Goal: Task Accomplishment & Management: Manage account settings

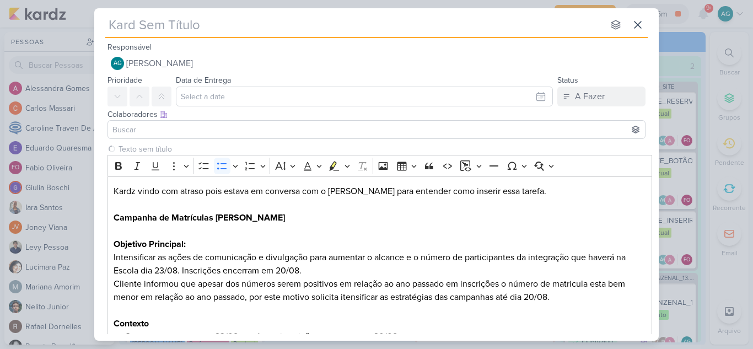
click at [262, 20] on input "text" at bounding box center [354, 25] width 499 height 20
paste input "2708123_GODOI_ACELERAR_ENTREGA_DAS_CAMPANHAS_SABIN"
type input "2708123_GODOI_ACELERAR_ENTREGA_DAS_CAMPANHAS_SABIN"
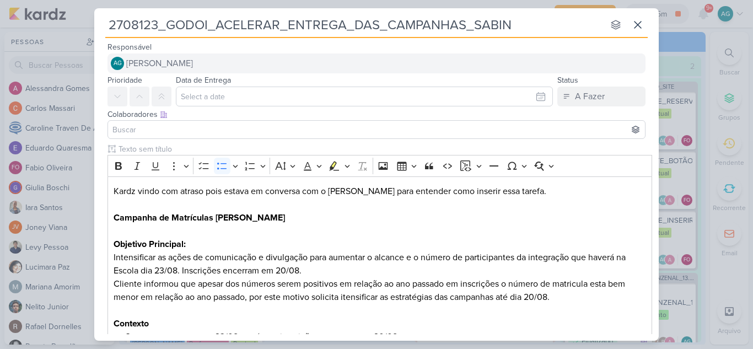
type input "2708123_GODOI_ACELERAR_ENTREGA_DAS_CAMPANHAS_SABIN"
click at [238, 69] on button "AG Aline Gimenez Graciano" at bounding box center [377, 63] width 538 height 20
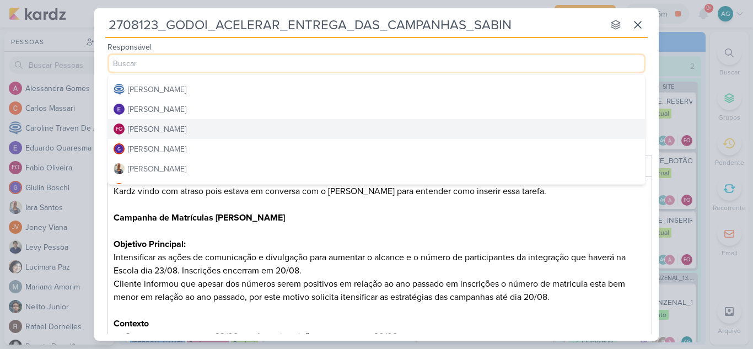
scroll to position [110, 0]
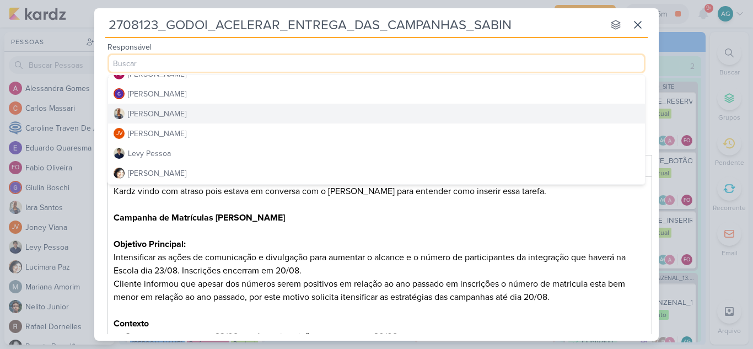
click at [168, 113] on button "[PERSON_NAME]" at bounding box center [376, 114] width 537 height 20
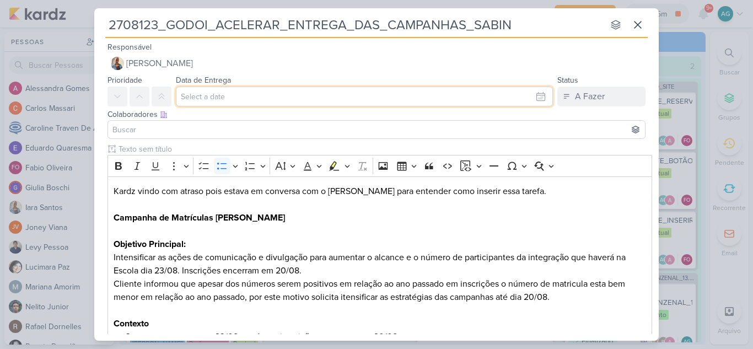
click at [223, 95] on input "text" at bounding box center [364, 97] width 377 height 20
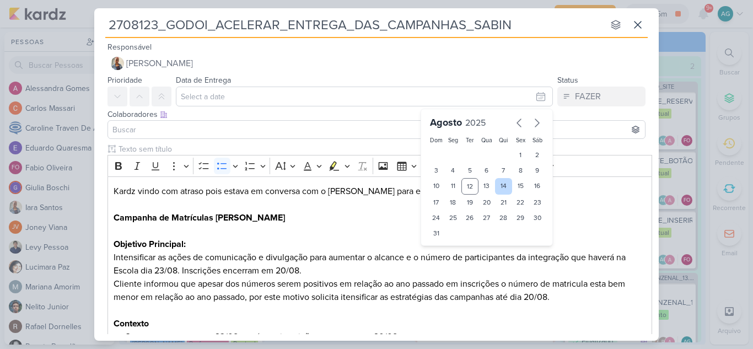
click at [501, 188] on div "14" at bounding box center [503, 186] width 17 height 17
click at [197, 129] on input at bounding box center [376, 129] width 533 height 13
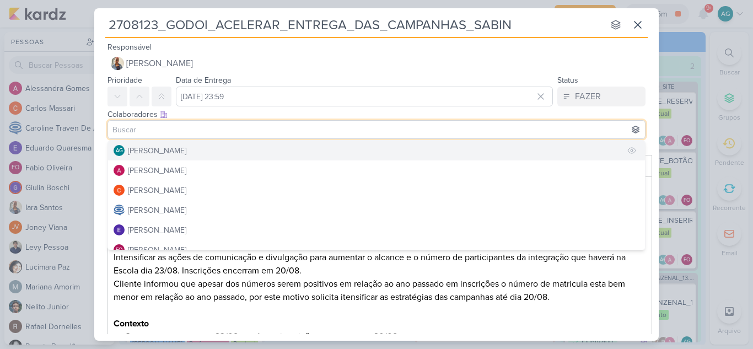
click at [186, 155] on div "[PERSON_NAME]" at bounding box center [157, 151] width 58 height 12
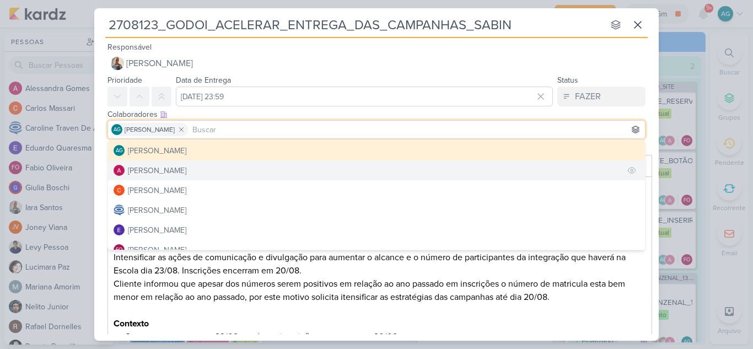
click at [192, 170] on button "[PERSON_NAME]" at bounding box center [376, 170] width 537 height 20
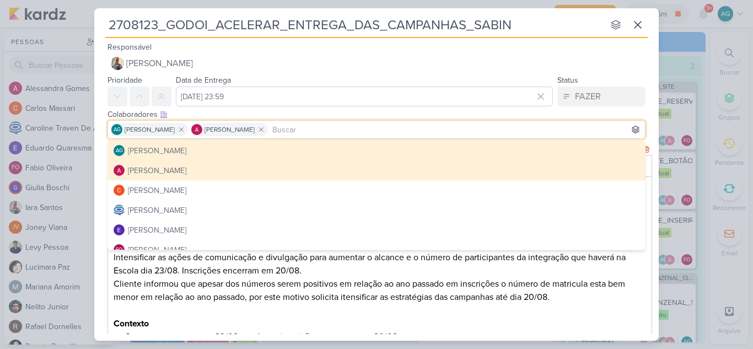
click at [283, 324] on h3 "Contexto" at bounding box center [380, 323] width 533 height 13
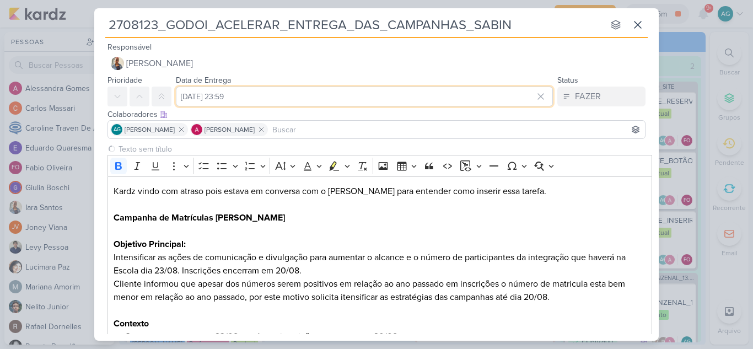
click at [321, 100] on input "14 de agosto de 2025 às 23:59" at bounding box center [364, 97] width 377 height 20
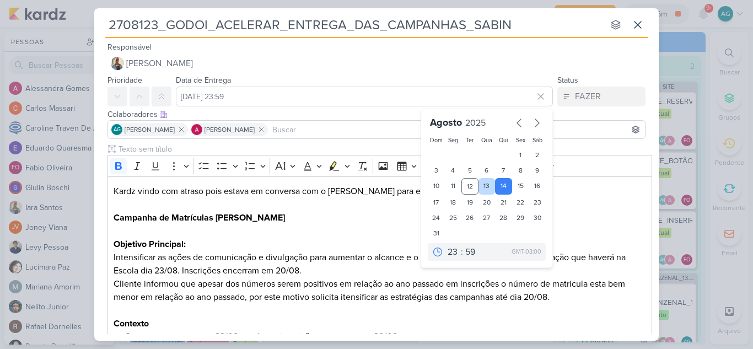
click at [485, 186] on div "13" at bounding box center [487, 186] width 17 height 17
type input "13 de agosto de 2025 às 23:59"
click at [345, 318] on h3 "Contexto" at bounding box center [380, 323] width 533 height 13
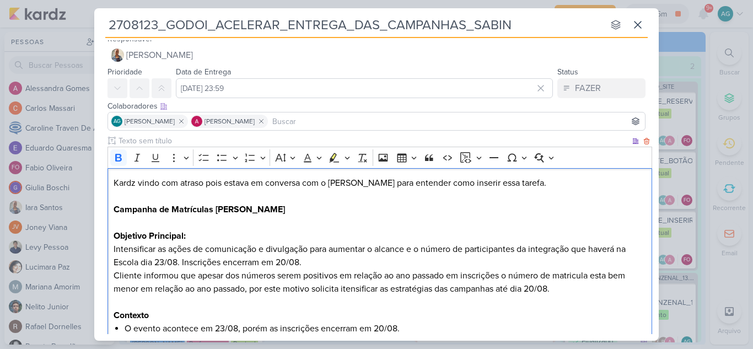
scroll to position [119, 0]
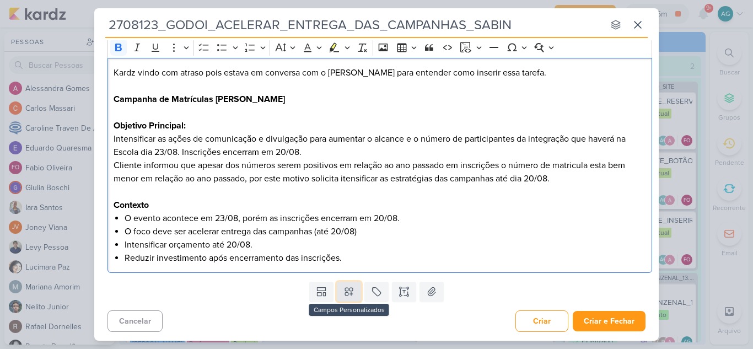
click at [344, 294] on icon at bounding box center [349, 291] width 11 height 11
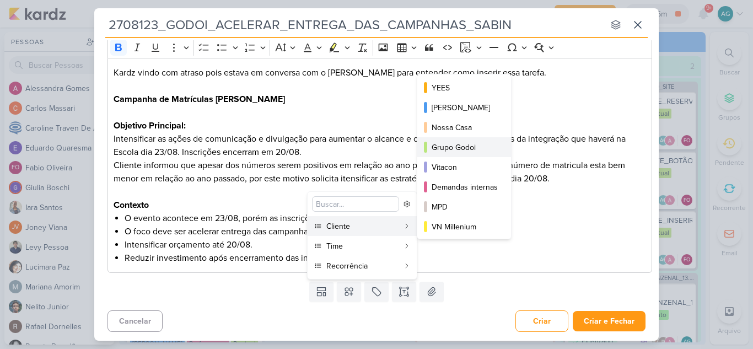
click at [481, 144] on div "Grupo Godoi" at bounding box center [465, 148] width 66 height 12
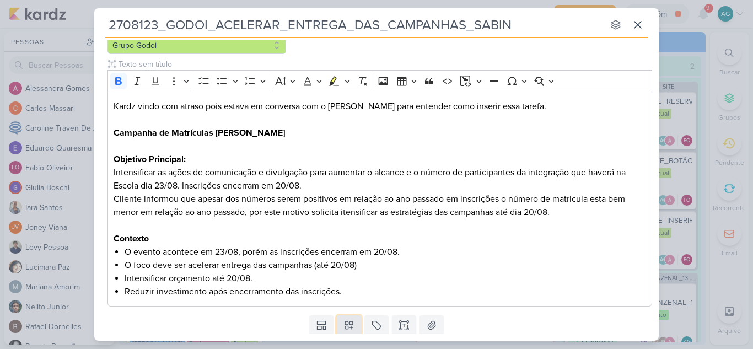
click at [345, 325] on icon at bounding box center [349, 326] width 8 height 8
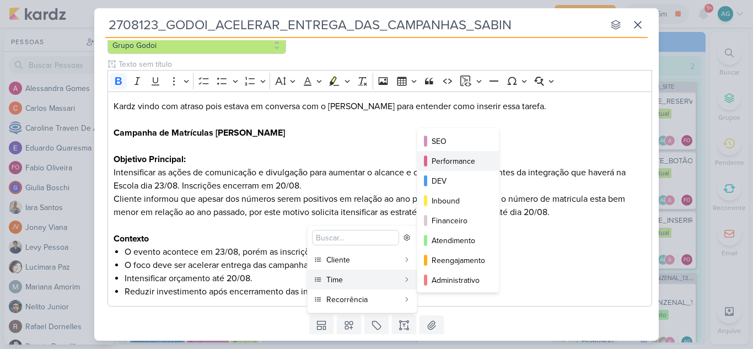
click at [472, 162] on div "Performance" at bounding box center [459, 162] width 54 height 12
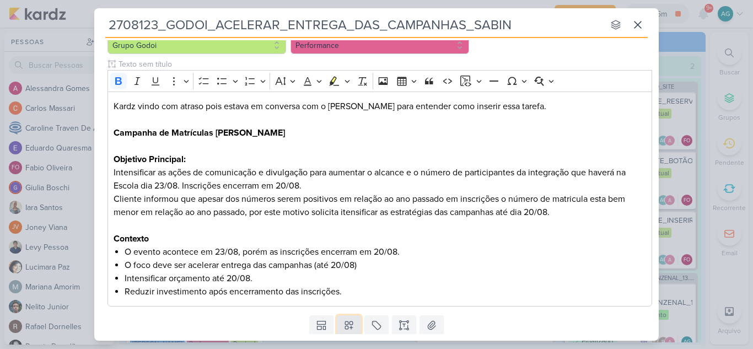
click at [352, 328] on icon at bounding box center [349, 325] width 11 height 11
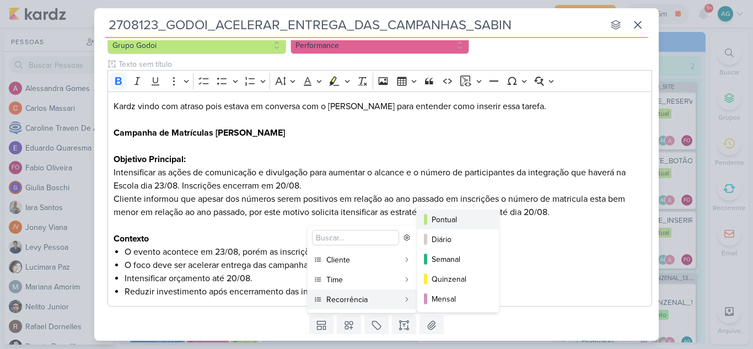
click at [469, 221] on div "Pontual" at bounding box center [459, 220] width 54 height 12
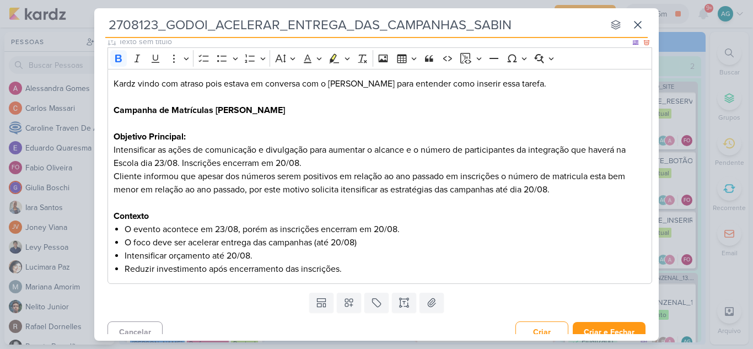
scroll to position [152, 0]
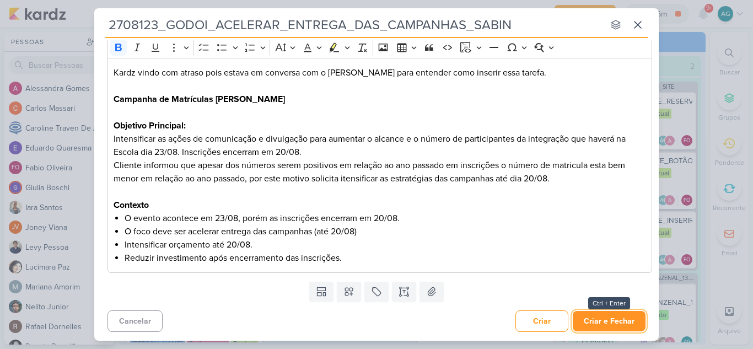
click at [598, 315] on button "Criar e Fechar" at bounding box center [609, 321] width 73 height 20
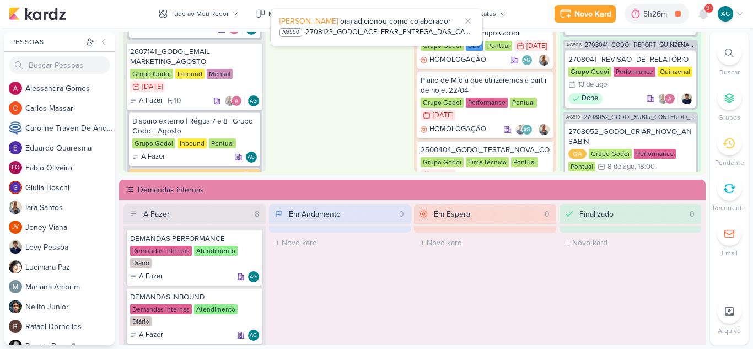
scroll to position [551, 0]
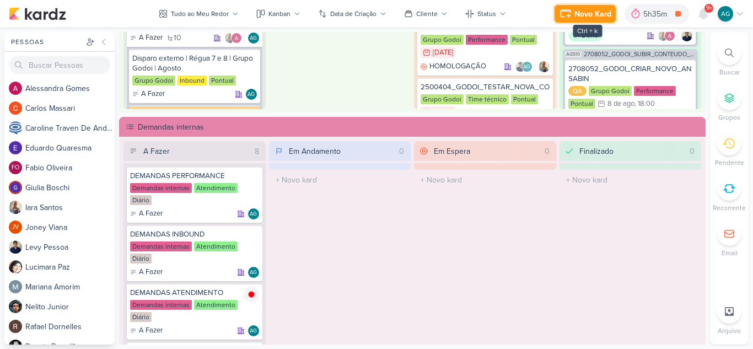
click at [596, 17] on div "Novo Kard" at bounding box center [593, 14] width 37 height 12
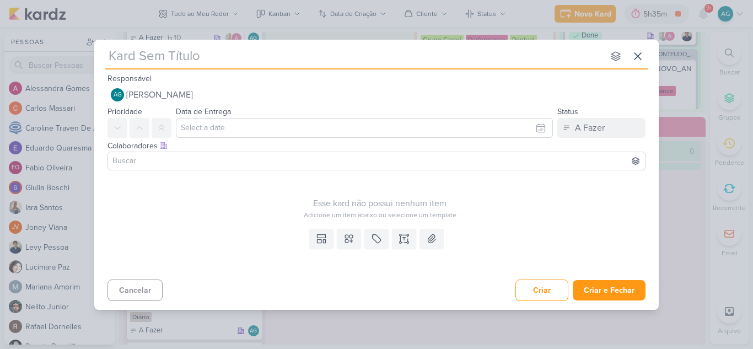
type input "3708081_CURY_CAMPANHA_DE_CONTRATAÇÃO_RJ"
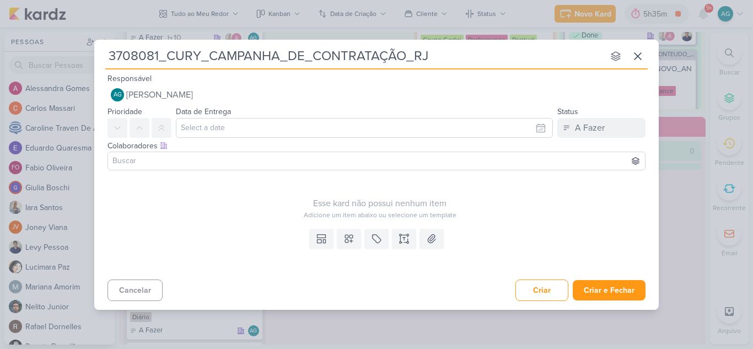
type input "3708081_CURY_CAMPANHA_DE_CONTRATAÇÃO_RJ_"
type input "3708081_CURY_CAMPANHA_DE_CONTRATAÇÃO_RJ_V"
type input "3708081_CURY_CAMPANHA_DE_CONTRATAÇÃO_RJ_V2"
click at [403, 237] on icon at bounding box center [404, 237] width 3 height 0
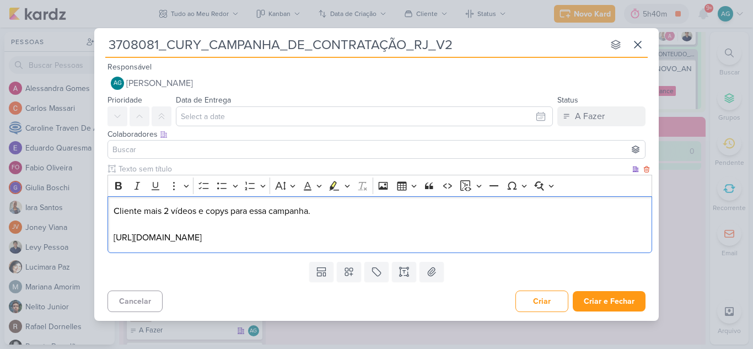
click at [114, 233] on p "Cliente mais 2 vídeos e copys para essa campanha. https://drive.google.com/driv…" at bounding box center [380, 225] width 533 height 40
click at [525, 241] on p "Cliente mais 2 vídeos e copys para essa campanha. Segue link do drive: https://…" at bounding box center [380, 225] width 533 height 40
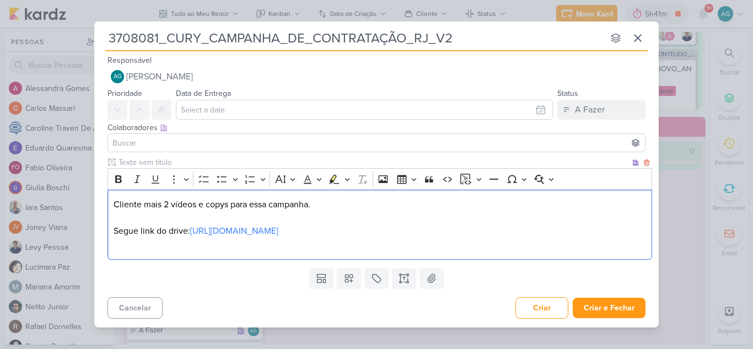
click at [114, 205] on p "Cliente mais 2 vídeos e copys para essa campanha. Segue link do drive: https://…" at bounding box center [380, 218] width 533 height 40
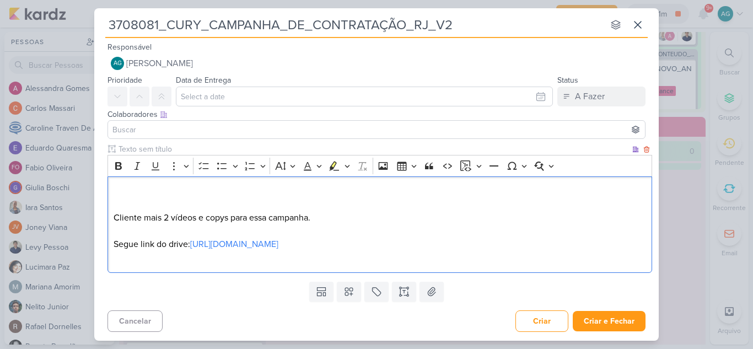
click at [124, 189] on p "Editor editing area: main" at bounding box center [380, 191] width 533 height 13
click at [106, 186] on div "Clique para deixar o item visível somente à membros da sua organização Rich Tex…" at bounding box center [376, 209] width 565 height 133
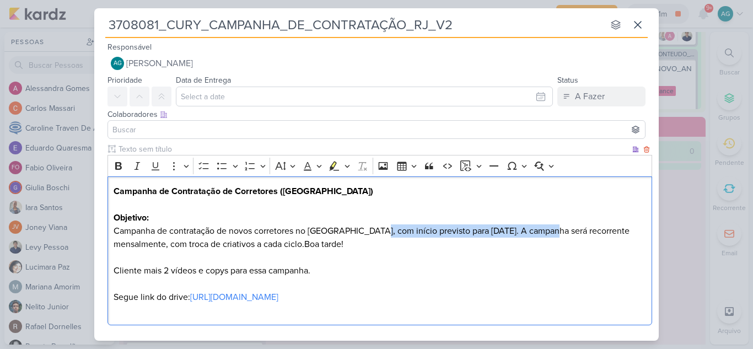
drag, startPoint x: 371, startPoint y: 233, endPoint x: 538, endPoint y: 232, distance: 166.5
click at [538, 232] on p "Campanha de contratação de novos corretores no Rio de Janeiro, com início previ…" at bounding box center [380, 237] width 533 height 26
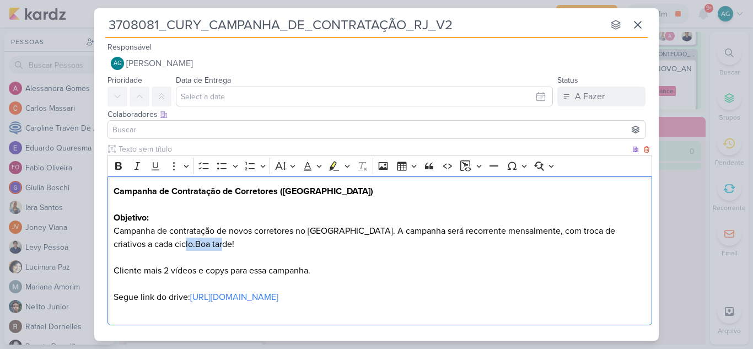
drag, startPoint x: 156, startPoint y: 246, endPoint x: 195, endPoint y: 248, distance: 39.2
click at [195, 248] on p "Campanha de contratação de novos corretores no Rio de Janeiro. A campanha será …" at bounding box center [380, 237] width 533 height 26
click at [114, 269] on p "Cliente mais 2 vídeos e copys para essa campanha. Segue link do drive: https://…" at bounding box center [380, 284] width 533 height 40
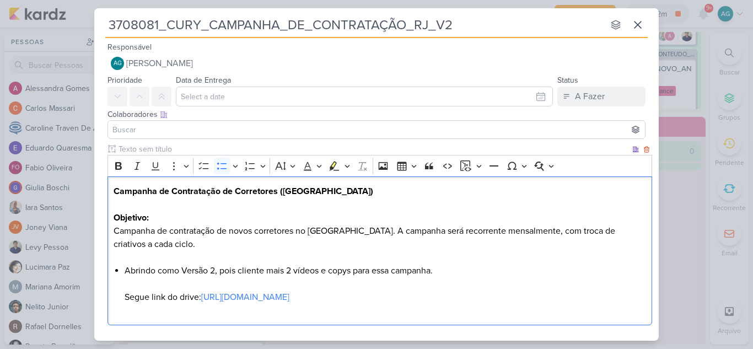
click at [269, 271] on li "Abrindo como Versão 2, pois cliente mais 2 vídeos e copys para essa campanha. S…" at bounding box center [386, 284] width 522 height 40
click at [488, 266] on li "Abrindo como Versão 2, pois cliente enviou mais 2 vídeos e copys para essa camp…" at bounding box center [386, 284] width 522 height 40
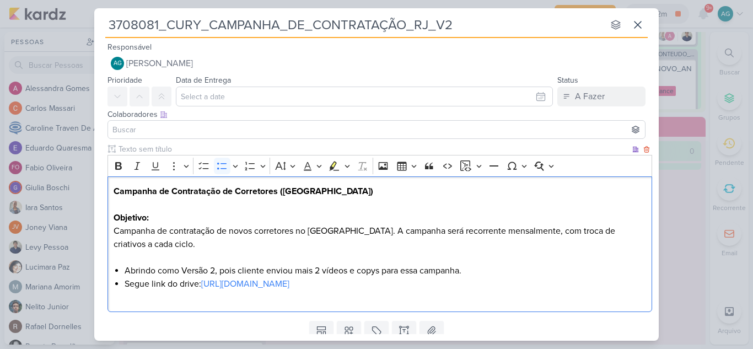
click at [176, 283] on li "⁠⁠⁠⁠⁠⁠⁠Segue link do drive: https://drive.google.com/drive/folders/1PUBtk29NO7r…" at bounding box center [386, 283] width 522 height 13
click at [296, 271] on li "Abrindo como Versão 2, pois cliente enviou mais 2 vídeos e copys para essa camp…" at bounding box center [386, 270] width 522 height 13
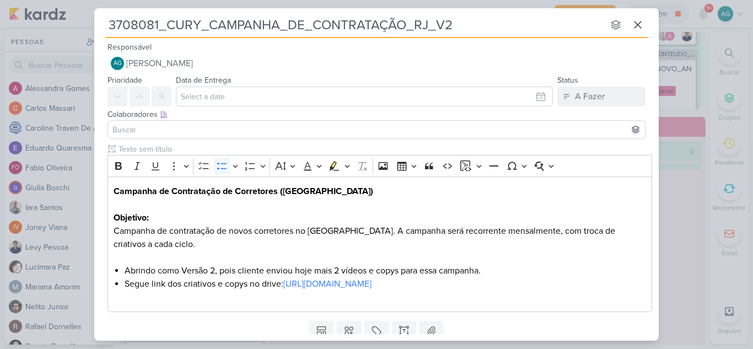
drag, startPoint x: 459, startPoint y: 24, endPoint x: 67, endPoint y: 31, distance: 392.7
click at [67, 31] on div "3708081_CURY_CAMPANHA_DE_CONTRATAÇÃO_RJ_V2 nenhum grupo disponível esc Responsá…" at bounding box center [376, 174] width 753 height 349
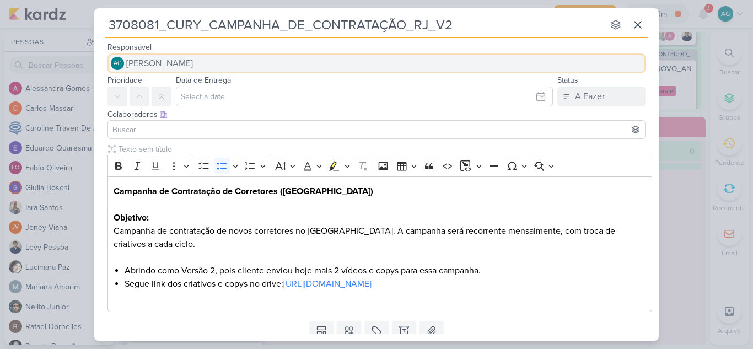
click at [184, 65] on span "[PERSON_NAME]" at bounding box center [159, 63] width 67 height 13
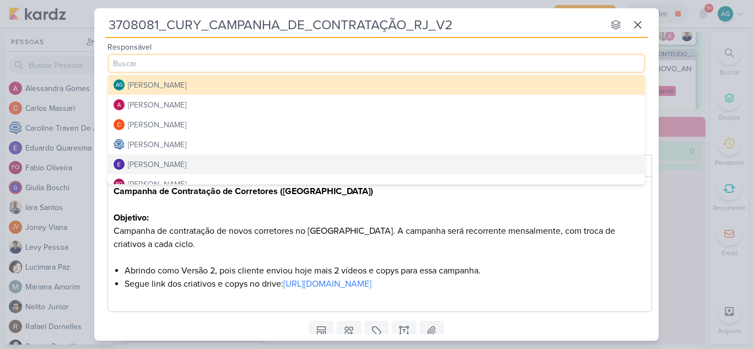
scroll to position [55, 0]
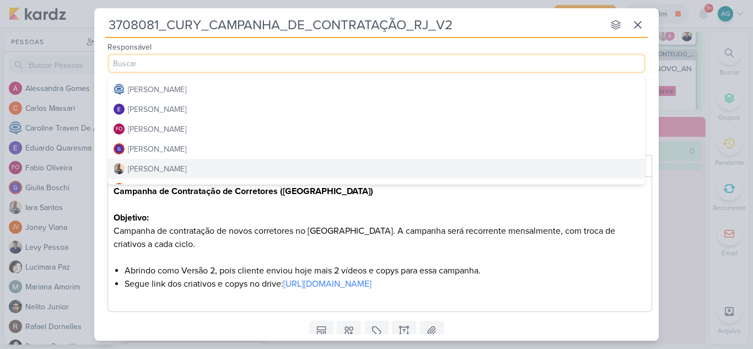
click at [173, 167] on button "[PERSON_NAME]" at bounding box center [376, 169] width 537 height 20
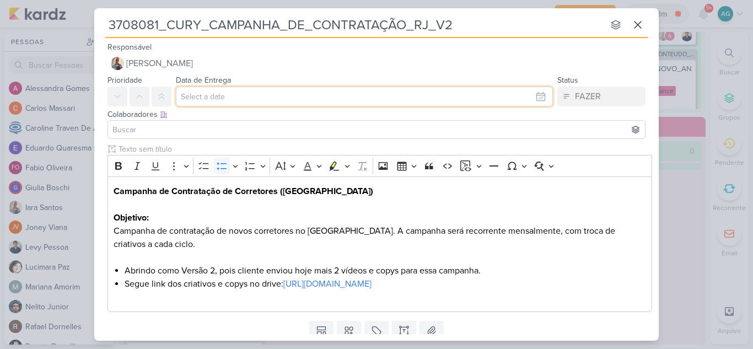
click at [219, 97] on input "text" at bounding box center [364, 97] width 377 height 20
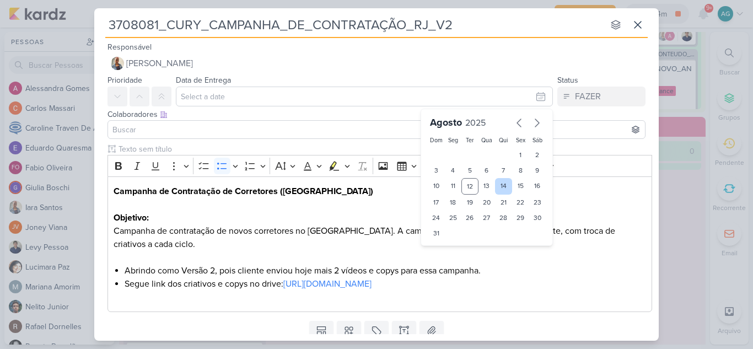
click at [501, 186] on div "14" at bounding box center [503, 186] width 17 height 17
type input "14 de agosto de 2025 às 23:59"
click at [191, 129] on input at bounding box center [376, 129] width 533 height 13
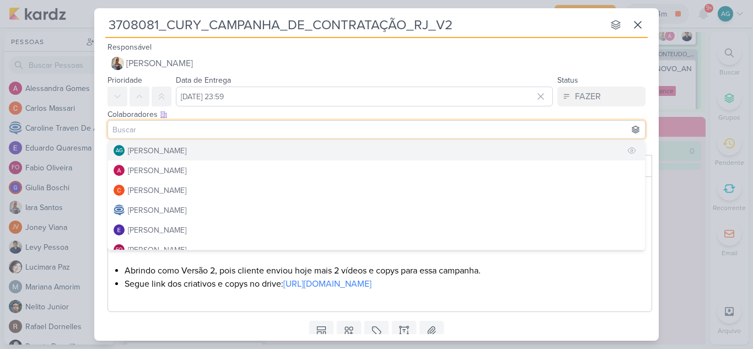
click at [177, 153] on div "[PERSON_NAME]" at bounding box center [157, 151] width 58 height 12
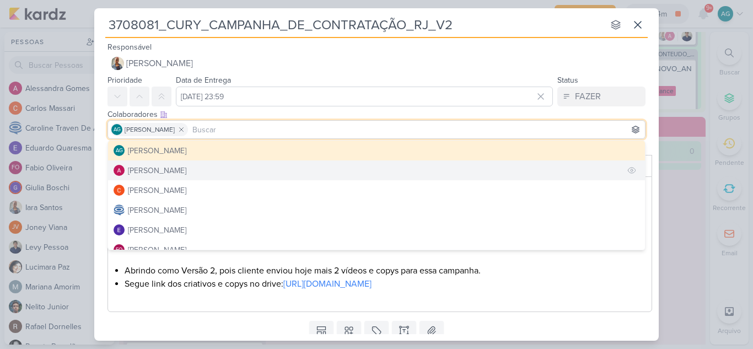
click at [181, 168] on div "[PERSON_NAME]" at bounding box center [157, 171] width 58 height 12
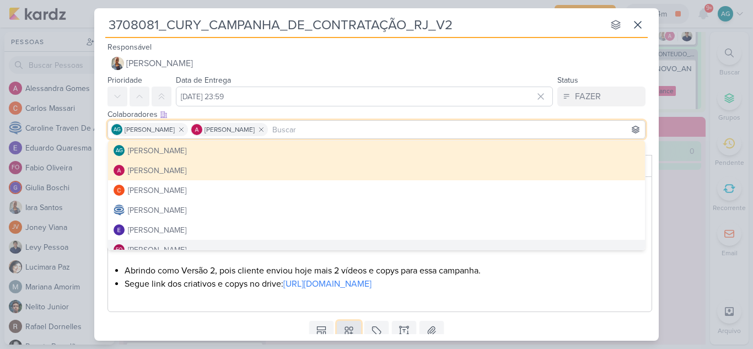
click at [345, 325] on button at bounding box center [349, 331] width 24 height 20
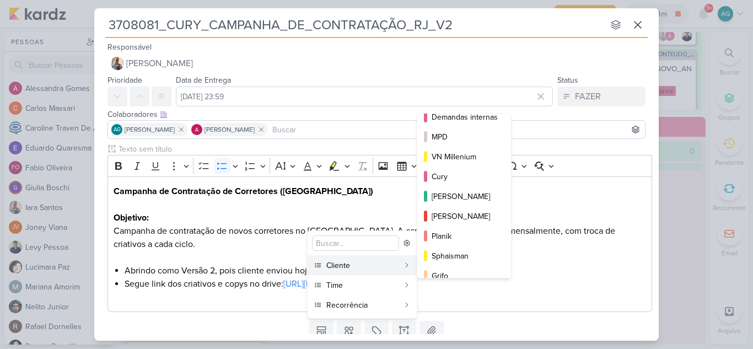
scroll to position [110, 0]
click at [462, 175] on div "Cury" at bounding box center [465, 176] width 66 height 12
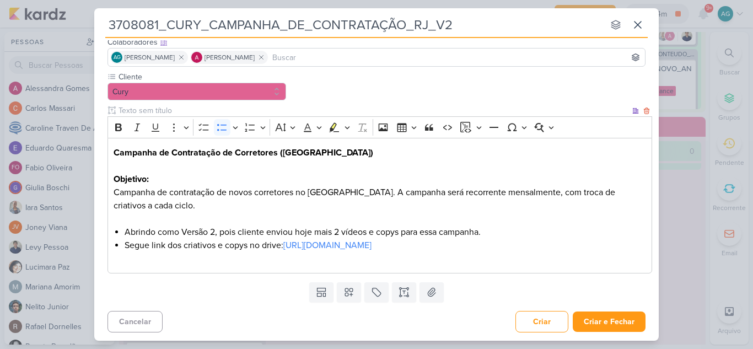
scroll to position [73, 0]
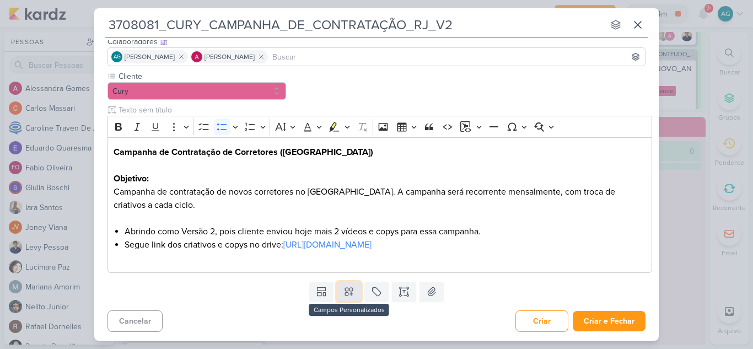
click at [347, 287] on icon at bounding box center [349, 291] width 11 height 11
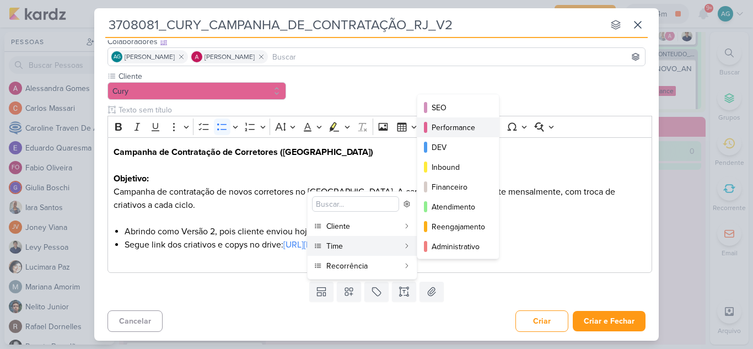
click at [464, 130] on div "Performance" at bounding box center [459, 128] width 54 height 12
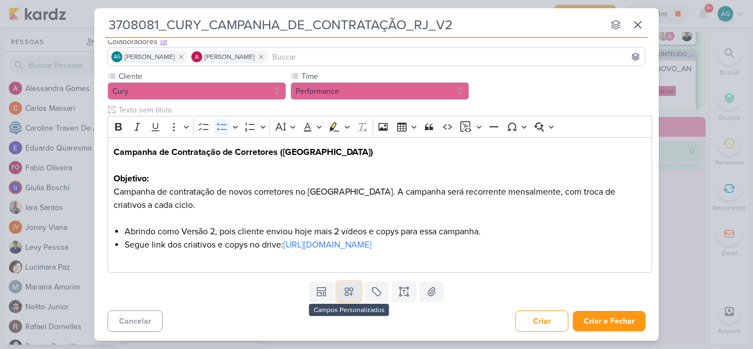
click at [345, 296] on icon at bounding box center [349, 291] width 11 height 11
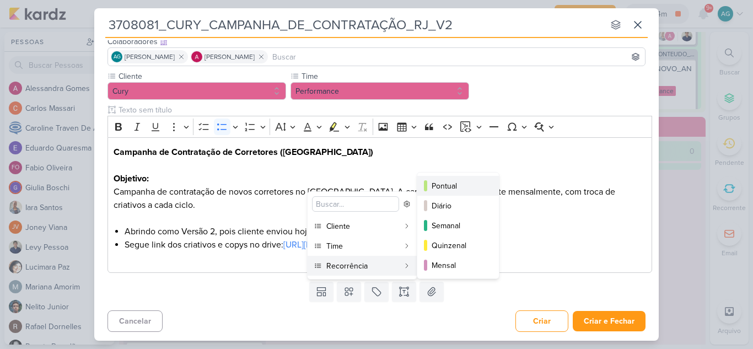
click at [445, 184] on div "Pontual" at bounding box center [459, 186] width 54 height 12
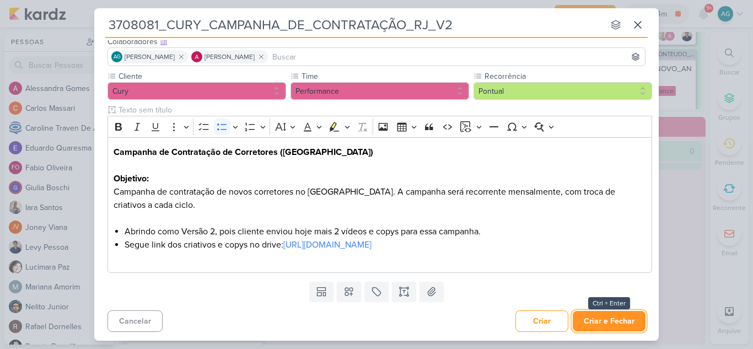
click at [619, 328] on button "Criar e Fechar" at bounding box center [609, 321] width 73 height 20
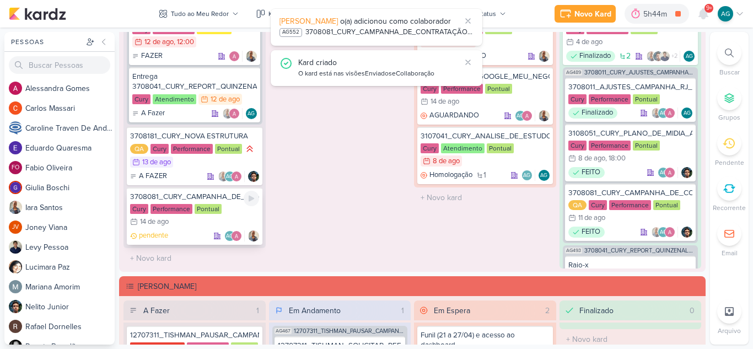
scroll to position [1048, 0]
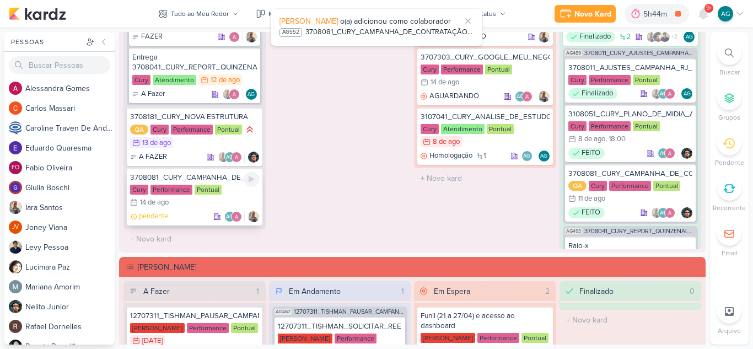
click at [194, 177] on div "3708081_CURY_CAMPANHA_DE_CONTRATAÇÃO_RJ_V2" at bounding box center [194, 178] width 129 height 10
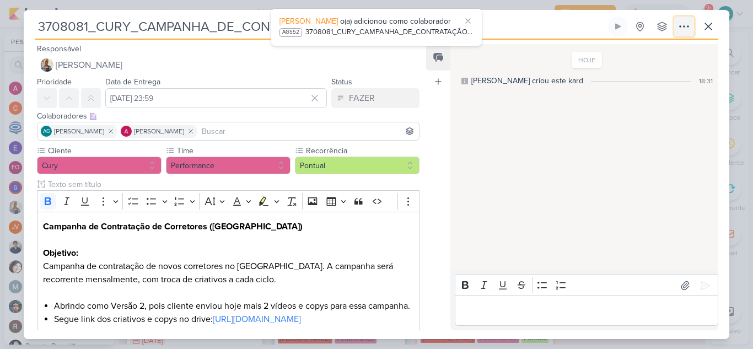
click at [685, 25] on icon at bounding box center [684, 26] width 13 height 13
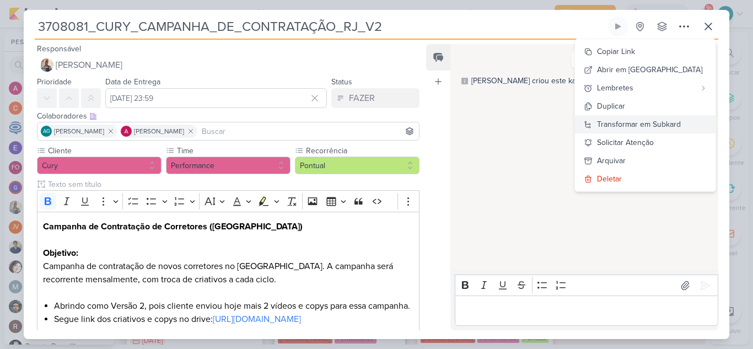
click at [661, 124] on div "Transformar em Subkard" at bounding box center [639, 125] width 84 height 12
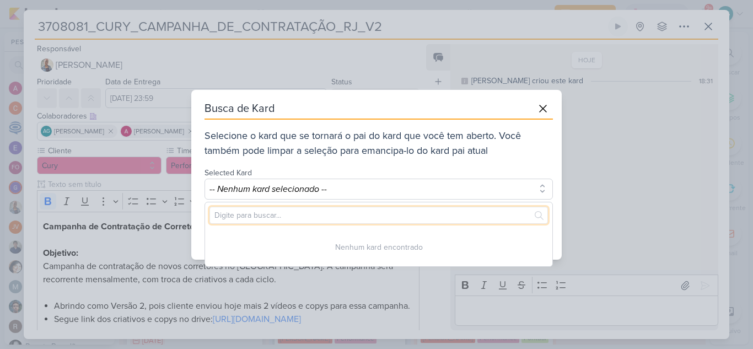
click at [328, 213] on input "text" at bounding box center [379, 215] width 339 height 17
paste input "3708011"
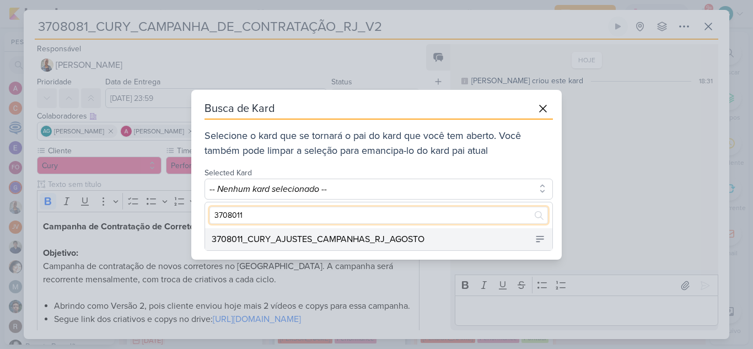
type input "3708011"
click at [369, 237] on div "3708011_CURY_AJUSTES_CAMPANHAS_RJ_AGOSTO" at bounding box center [318, 239] width 213 height 13
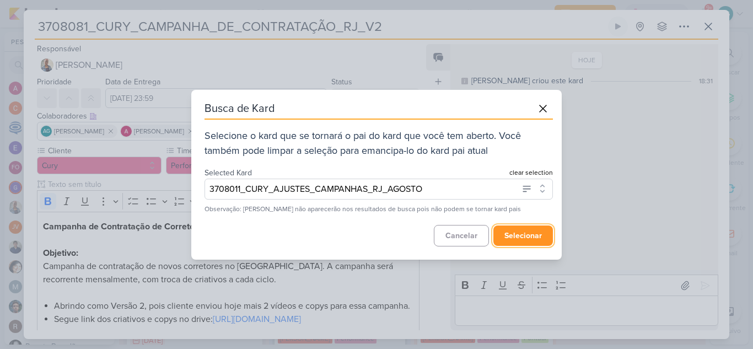
click at [521, 237] on button "selecionar" at bounding box center [524, 236] width 60 height 20
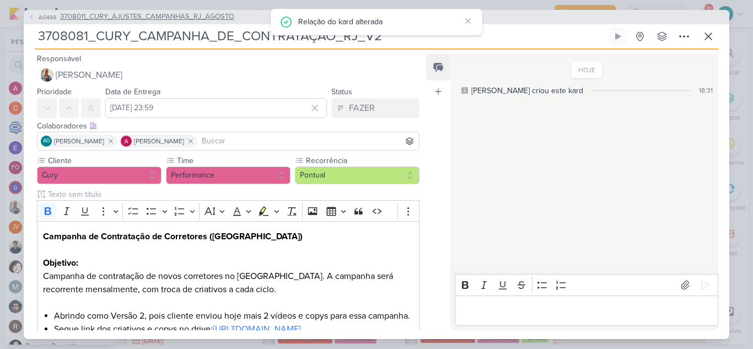
click at [207, 20] on span "3708011_CURY_AJUSTES_CAMPANHAS_RJ_AGOSTO" at bounding box center [147, 17] width 174 height 11
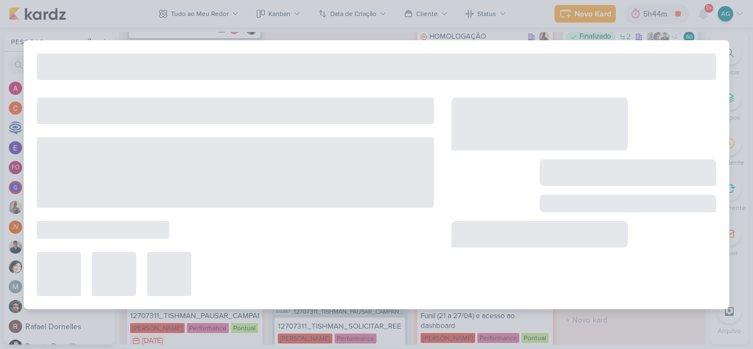
type input "3708011_CURY_AJUSTES_CAMPANHAS_RJ_AGOSTO"
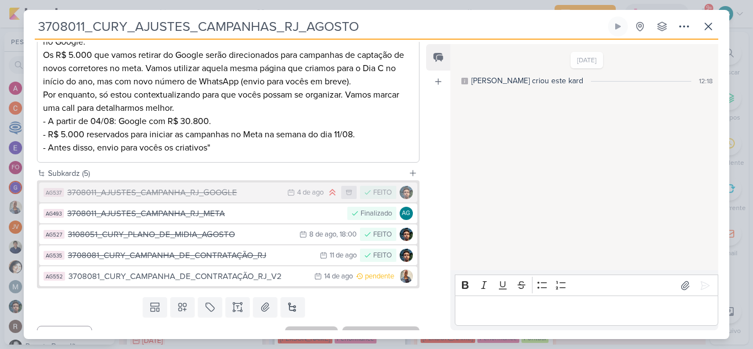
scroll to position [270, 0]
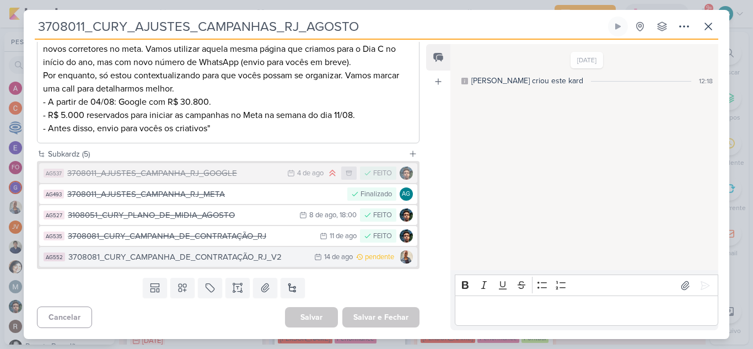
click at [238, 261] on div "3708081_CURY_CAMPANHA_DE_CONTRATAÇÃO_RJ_V2" at bounding box center [188, 257] width 240 height 13
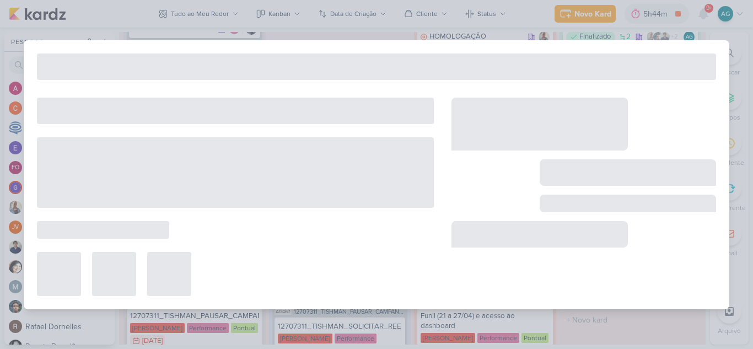
type input "3708081_CURY_CAMPANHA_DE_CONTRATAÇÃO_RJ_V2"
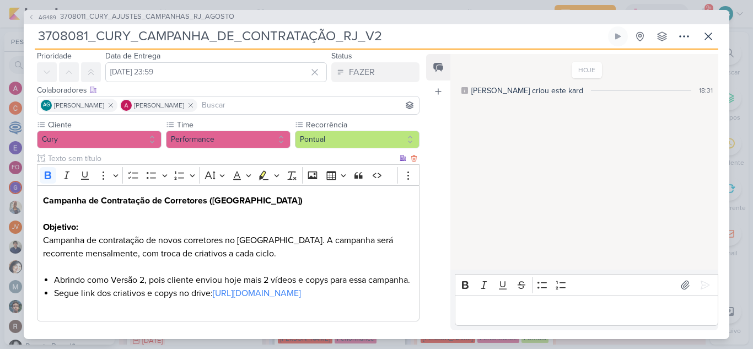
scroll to position [55, 0]
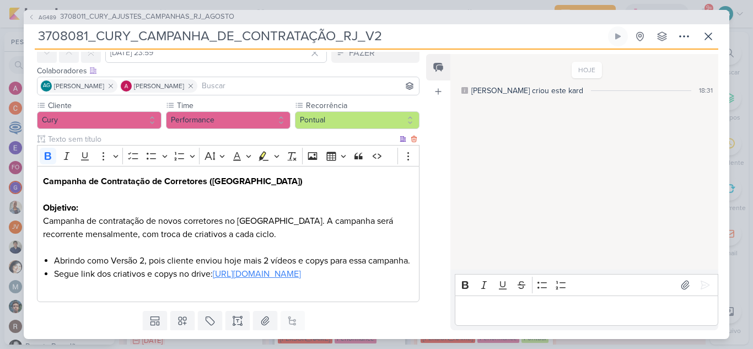
click at [301, 280] on link "https://drive.google.com/drive/folders/1PUBtk29NO7rpJVqIbZ0RRbPPoIHqz6_i" at bounding box center [257, 274] width 88 height 11
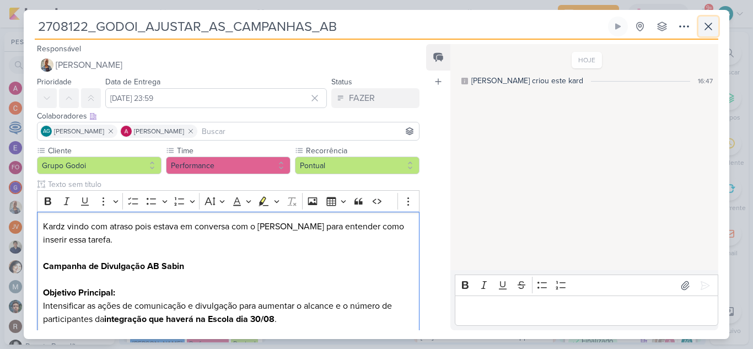
scroll to position [162, 0]
click at [712, 26] on icon at bounding box center [708, 26] width 13 height 13
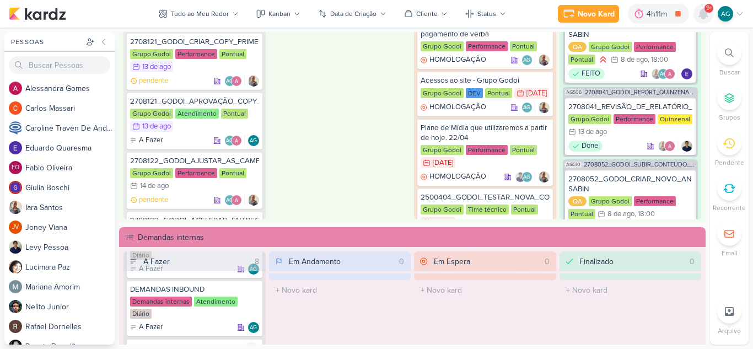
click at [703, 16] on icon at bounding box center [703, 14] width 9 height 10
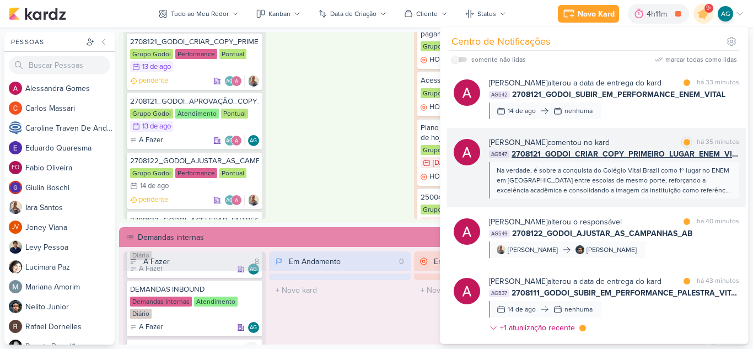
scroll to position [0, 0]
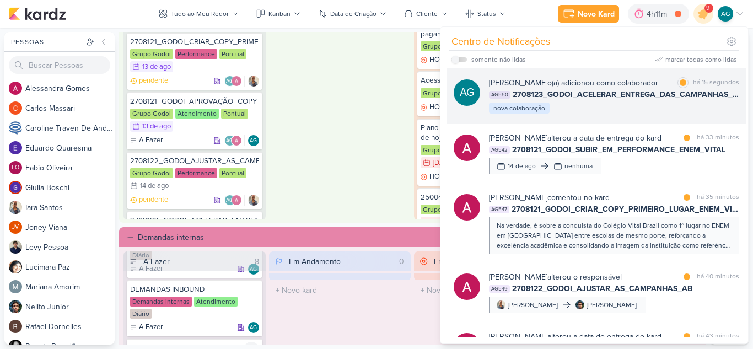
click at [635, 115] on div "Aline Gimenez Graciano o(a) adicionou como colaborador marcar como lida há 15 s…" at bounding box center [614, 96] width 250 height 38
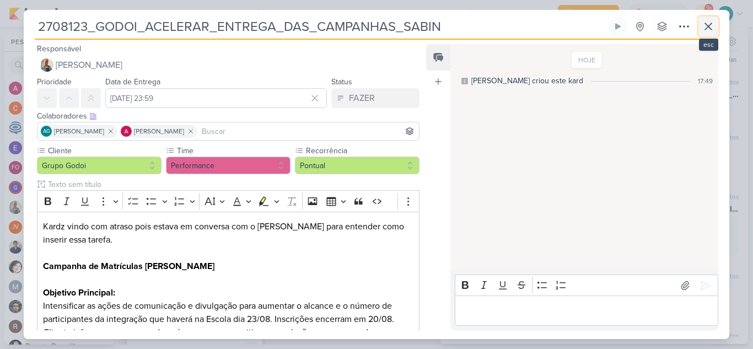
click at [710, 28] on icon at bounding box center [708, 26] width 13 height 13
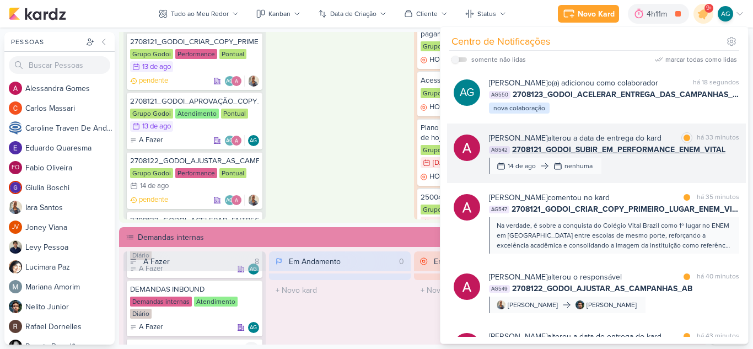
click at [652, 174] on div "Alessandra Gomes alterou a data de entrega do kard marcar como lida há 33 minut…" at bounding box center [614, 153] width 250 height 42
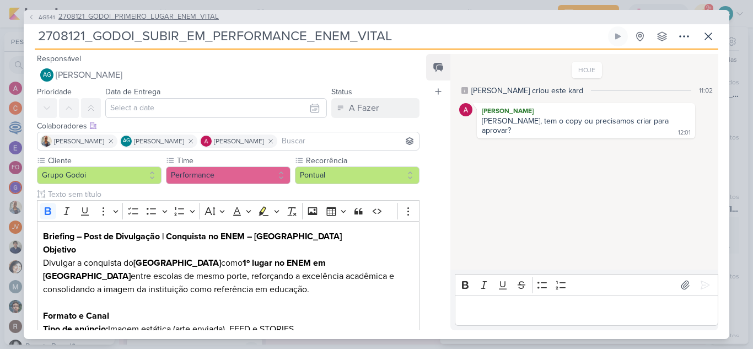
click at [142, 18] on span "2708121_GODOI_PRIMEIRO_LUGAR_ENEM_VITAL" at bounding box center [138, 17] width 160 height 11
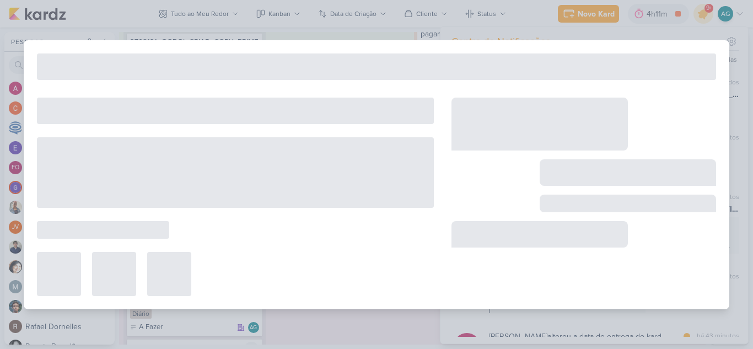
type input "2708121_GODOI_PRIMEIRO_LUGAR_ENEM_VITAL"
type input "13 de agosto de 2025 às 23:59"
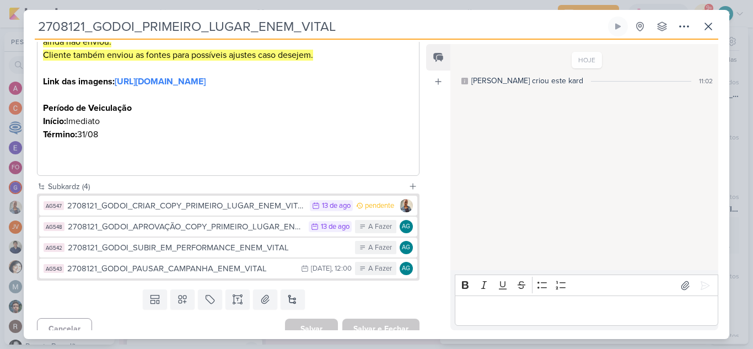
scroll to position [331, 0]
click at [705, 29] on icon at bounding box center [708, 26] width 7 height 7
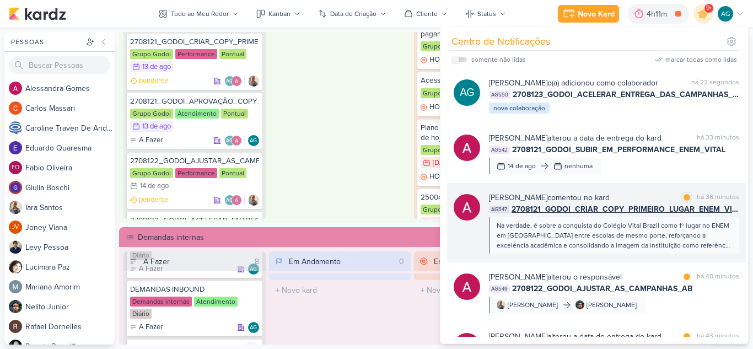
click at [632, 249] on div "Na verdade, é sobre a conquista do Colégio Vital Brazil como 1º lugar no ENEM e…" at bounding box center [614, 236] width 234 height 30
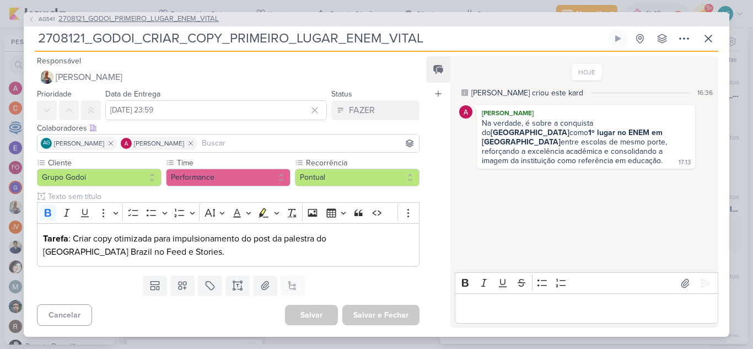
click at [138, 18] on span "2708121_GODOI_PRIMEIRO_LUGAR_ENEM_VITAL" at bounding box center [138, 19] width 160 height 11
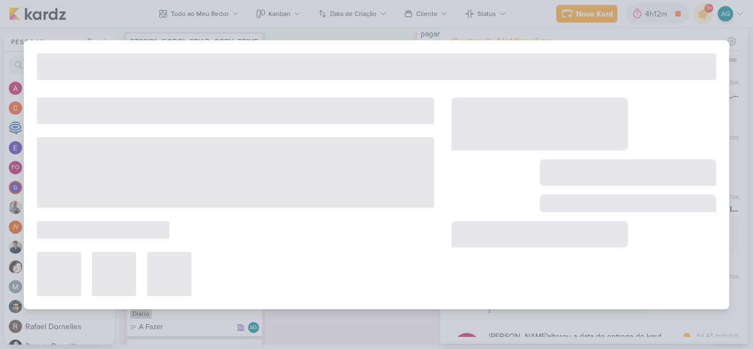
type input "2708121_GODOI_PRIMEIRO_LUGAR_ENEM_VITAL"
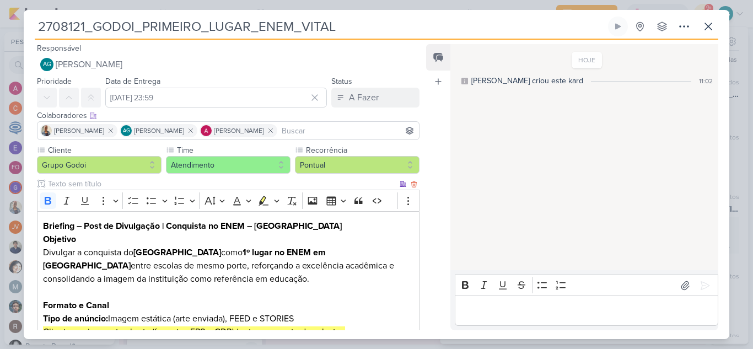
scroll to position [0, 0]
click at [706, 25] on icon at bounding box center [708, 26] width 13 height 13
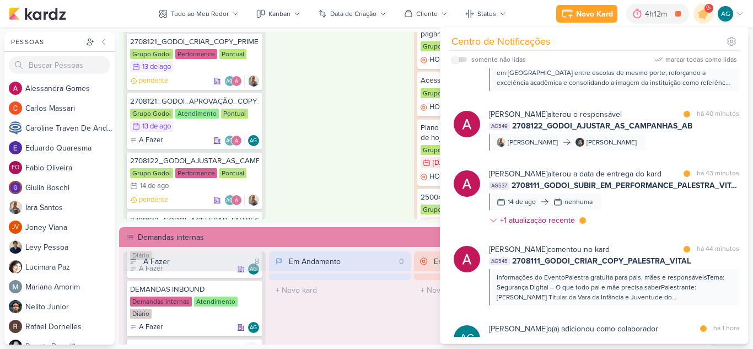
scroll to position [165, 0]
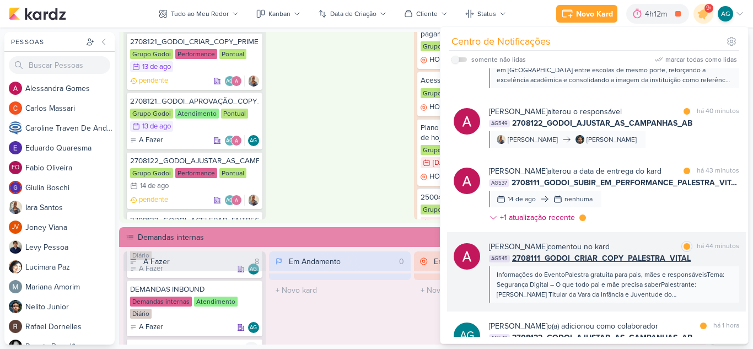
click at [631, 298] on div "Informações do EventoPalestra gratuita para pais, mães e responsáveisTema: Segu…" at bounding box center [614, 285] width 234 height 30
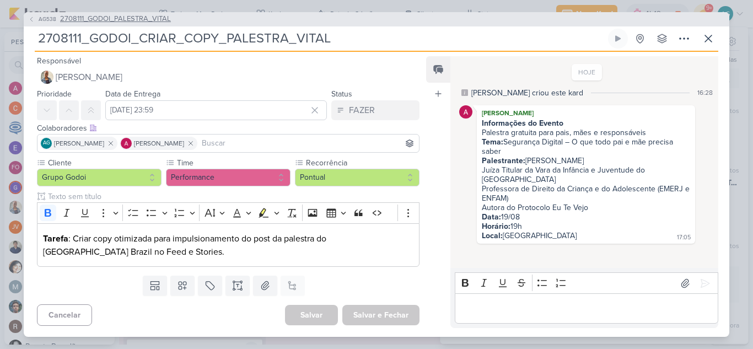
click at [146, 21] on span "2708111_GODOI_PALESTRA_VITAL" at bounding box center [115, 19] width 111 height 11
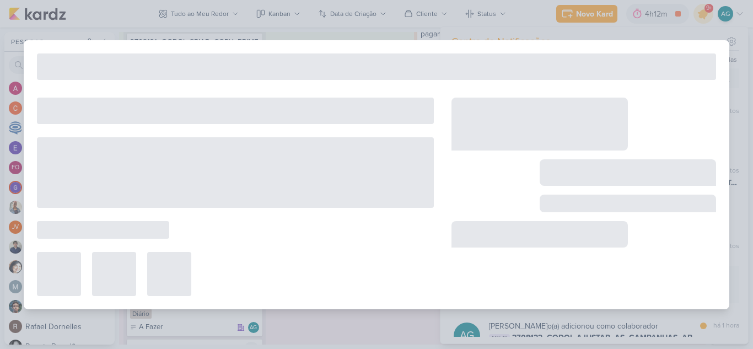
type input "2708111_GODOI_PALESTRA_VITAL"
type input "12 de agosto de 2025 às 23:59"
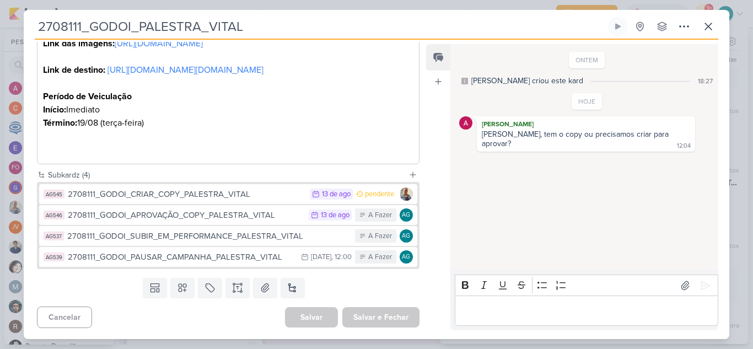
scroll to position [540, 0]
click at [711, 28] on icon at bounding box center [708, 26] width 13 height 13
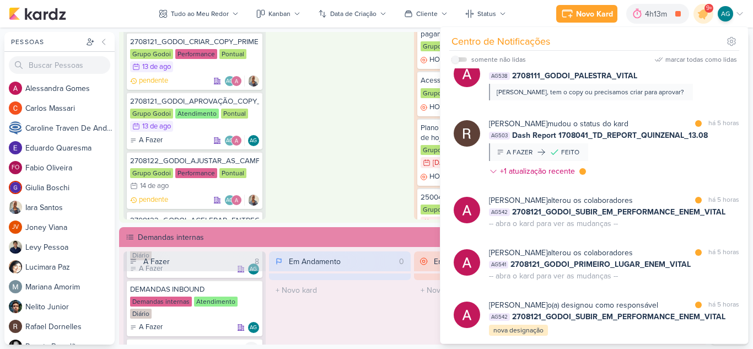
scroll to position [1103, 0]
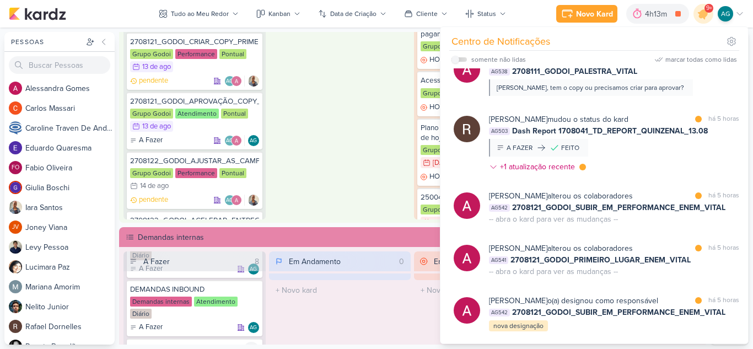
click at [324, 131] on div "Em Andamento 0 O título do kard deve ter menos que 100 caracteres" at bounding box center [340, 76] width 142 height 286
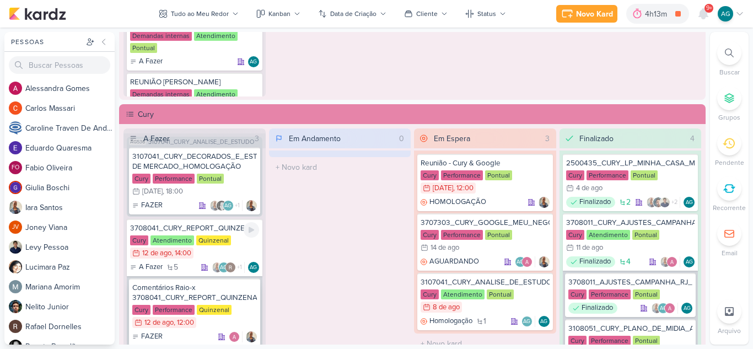
scroll to position [0, 0]
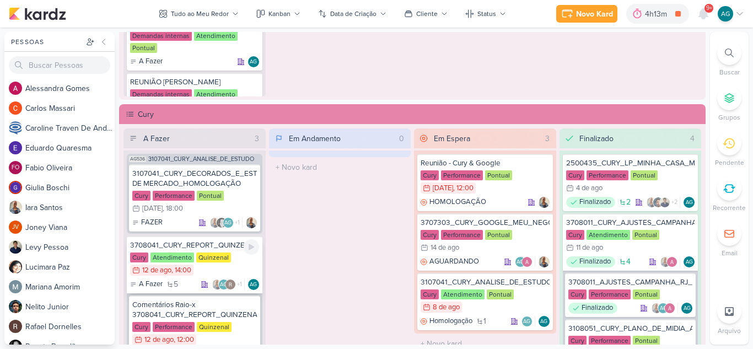
click at [205, 249] on div "3708041_CURY_REPORT_QUINZENAL_12.08" at bounding box center [194, 245] width 129 height 10
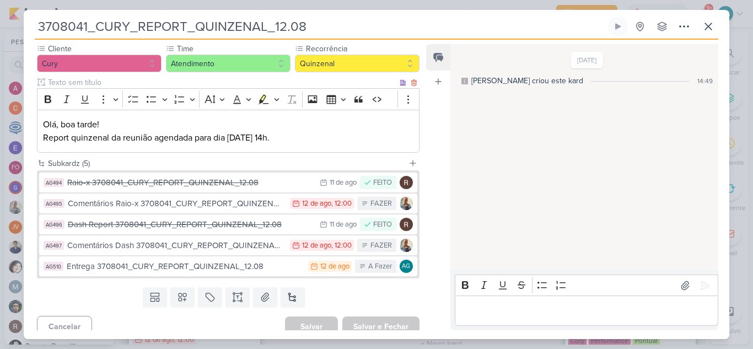
scroll to position [110, 0]
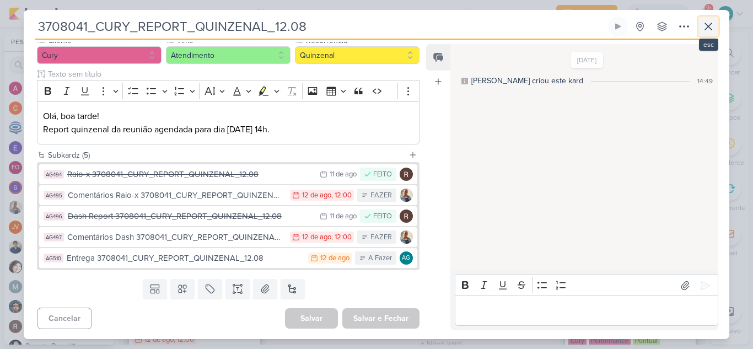
click at [715, 25] on button at bounding box center [709, 27] width 20 height 20
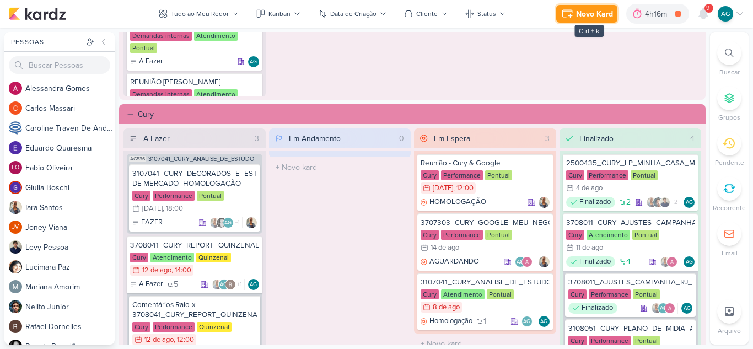
click at [575, 14] on button "Novo Kard" at bounding box center [586, 14] width 61 height 18
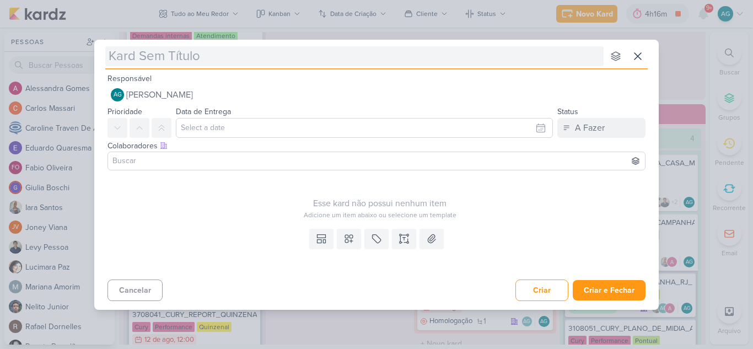
click at [286, 61] on input "text" at bounding box center [354, 56] width 499 height 20
type input "1308121_TD_VERIFICAR_VIDEO_AUTOMATICO_QUARTIER_CAMPO_BELO"
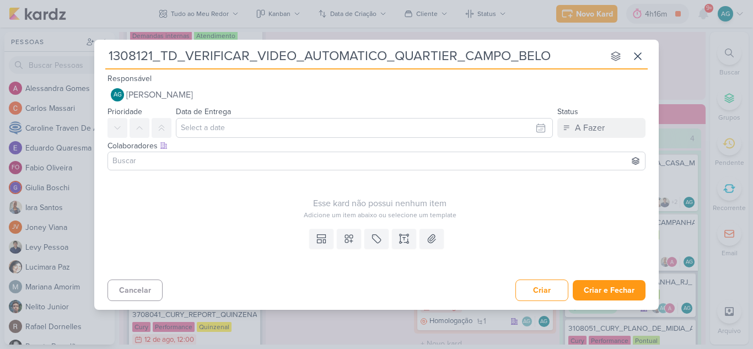
type input "1308121_TD_VERIFICAR_VIDEO_AUTOMATICO_QUARTIER_CAMPO_BELO"
click at [403, 237] on icon at bounding box center [404, 238] width 11 height 11
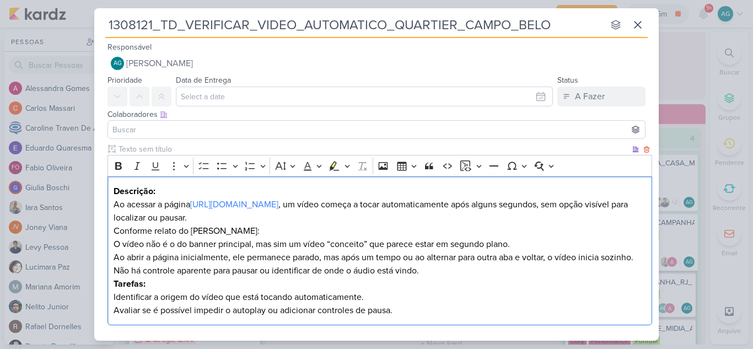
click at [340, 219] on p "Descrição: Ao acessar a página https://teixeiraduarte.com.br/imoveis/quartier-c…" at bounding box center [380, 205] width 533 height 40
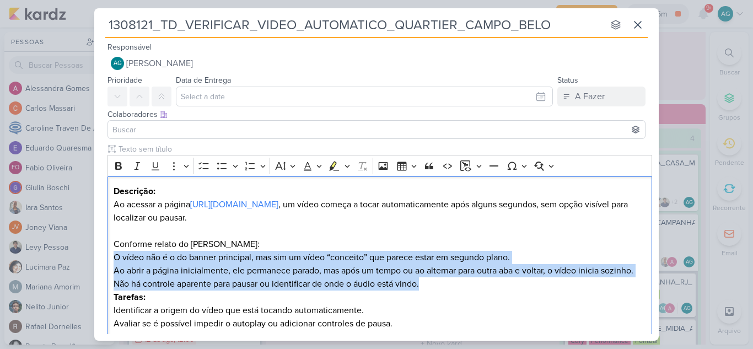
drag, startPoint x: 432, startPoint y: 285, endPoint x: 89, endPoint y: 261, distance: 343.9
click at [89, 261] on div "1308121_TD_VERIFICAR_VIDEO_AUTOMATICO_QUARTIER_CAMPO_BELO nenhum grupo disponív…" at bounding box center [376, 174] width 753 height 349
click at [219, 167] on icon "Editor toolbar" at bounding box center [222, 165] width 11 height 11
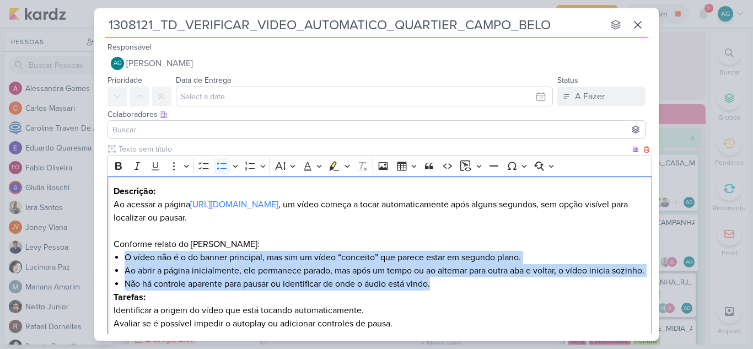
click at [239, 277] on li "Ao abrir a página inicialmente, ele permanece parado, mas após um tempo ou ao a…" at bounding box center [386, 270] width 522 height 13
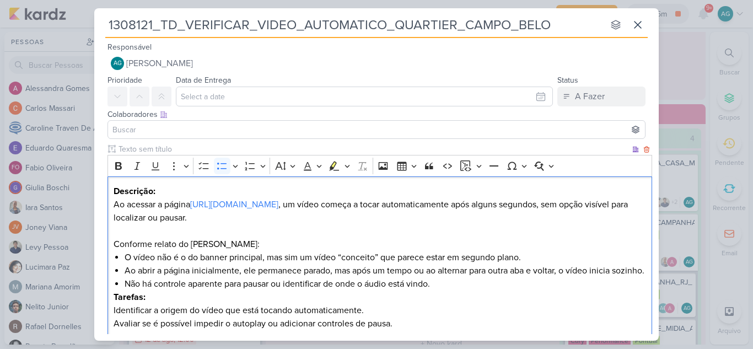
click at [474, 291] on li "Não há controle aparente para pausar ou identificar de onde o áudio está vindo." at bounding box center [386, 283] width 522 height 13
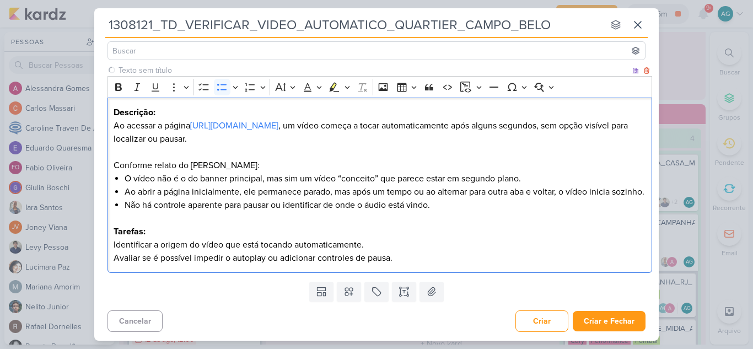
scroll to position [92, 0]
click at [373, 245] on p "Identificar a origem do vídeo que está tocando automaticamente." at bounding box center [380, 244] width 533 height 13
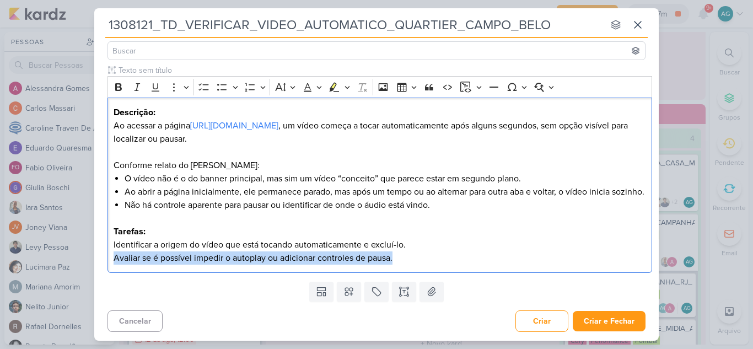
drag, startPoint x: 408, startPoint y: 261, endPoint x: 105, endPoint y: 263, distance: 302.8
click at [105, 263] on div "Clique para deixar o item visível somente à membros da sua organização Rich Tex…" at bounding box center [376, 171] width 565 height 213
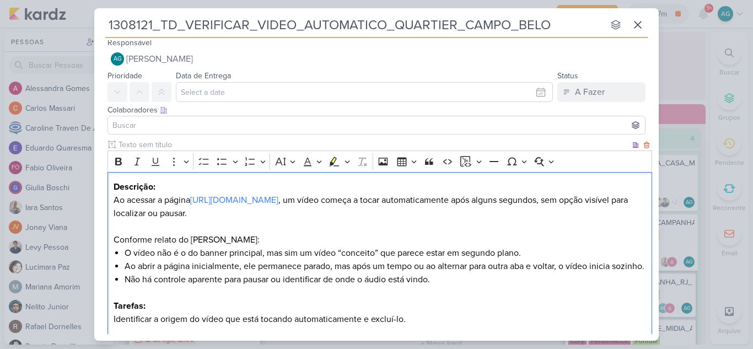
scroll to position [0, 0]
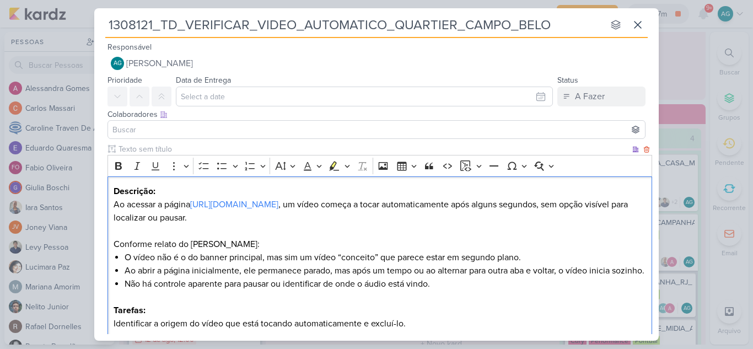
click at [115, 193] on strong "Descrição:" at bounding box center [135, 191] width 42 height 11
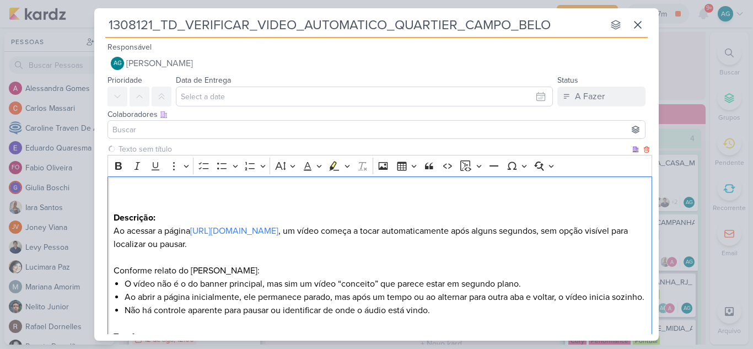
click at [117, 191] on p "Descrição: Ao acessar a página https://teixeiraduarte.com.br/imoveis/quartier-c…" at bounding box center [380, 224] width 533 height 79
drag, startPoint x: 184, startPoint y: 218, endPoint x: 101, endPoint y: 216, distance: 83.3
click at [101, 216] on div "Clique para deixar o item visível somente à membros da sua organização Rich Tex…" at bounding box center [376, 262] width 565 height 239
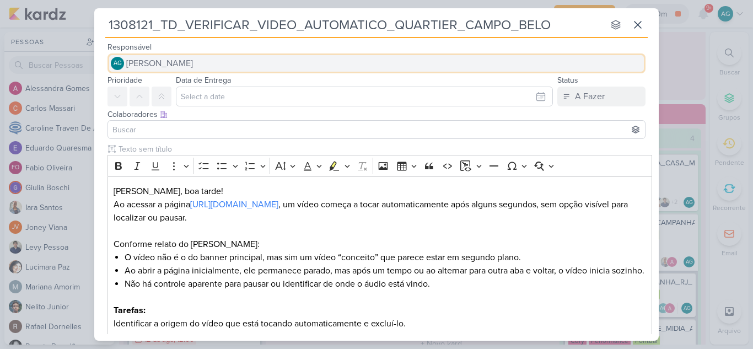
click at [193, 63] on span "[PERSON_NAME]" at bounding box center [159, 63] width 67 height 13
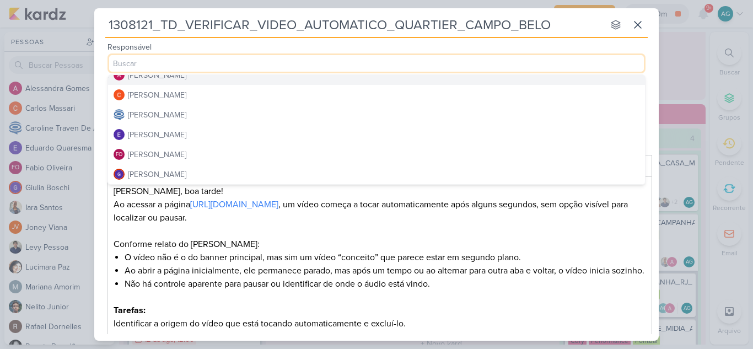
scroll to position [55, 0]
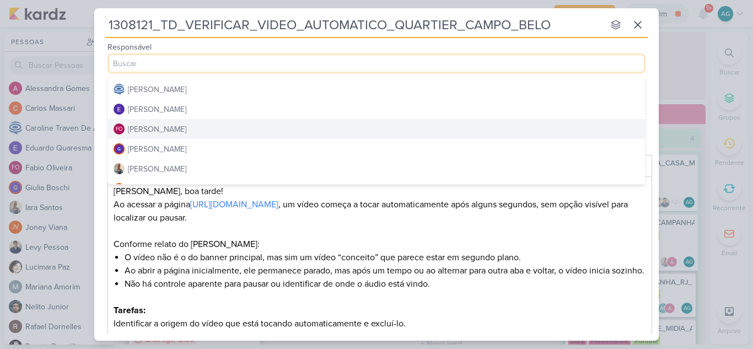
click at [176, 126] on button "FO Fabio Oliveira" at bounding box center [376, 129] width 537 height 20
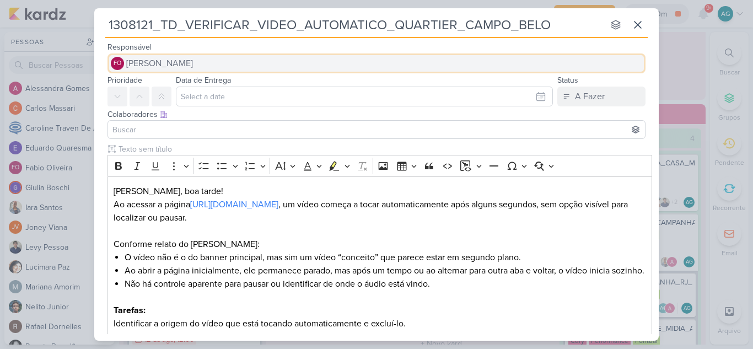
click at [194, 62] on button "FO Fabio Oliveira" at bounding box center [377, 63] width 538 height 20
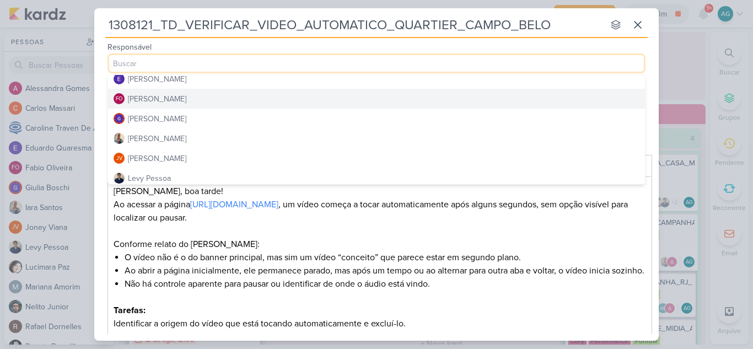
scroll to position [110, 0]
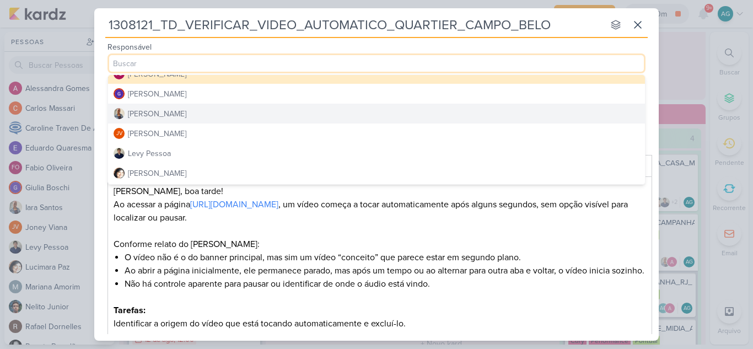
click at [179, 114] on button "[PERSON_NAME]" at bounding box center [376, 114] width 537 height 20
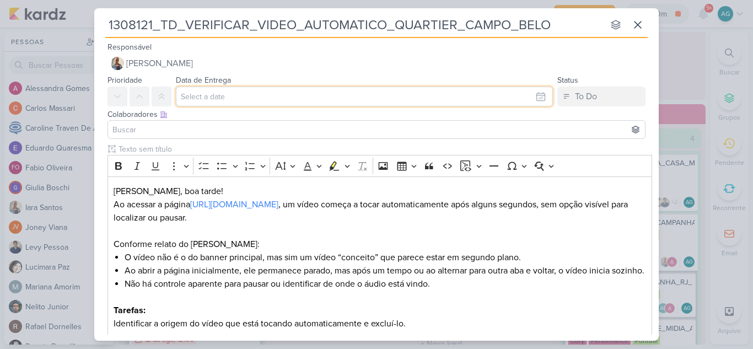
click at [253, 97] on input "text" at bounding box center [364, 97] width 377 height 20
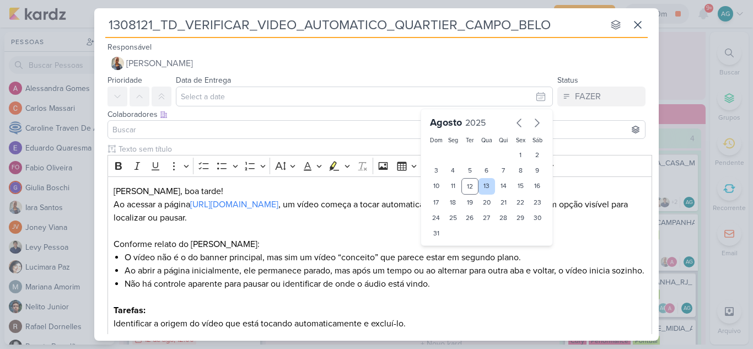
click at [484, 184] on div "13" at bounding box center [487, 186] width 17 height 17
type input "13 de agosto de 2025 às 23:59"
click at [266, 131] on input at bounding box center [376, 129] width 533 height 13
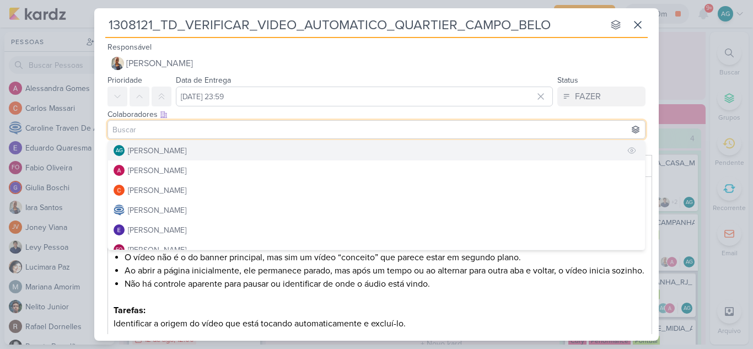
click at [233, 152] on button "AG Aline Gimenez Graciano" at bounding box center [376, 151] width 537 height 20
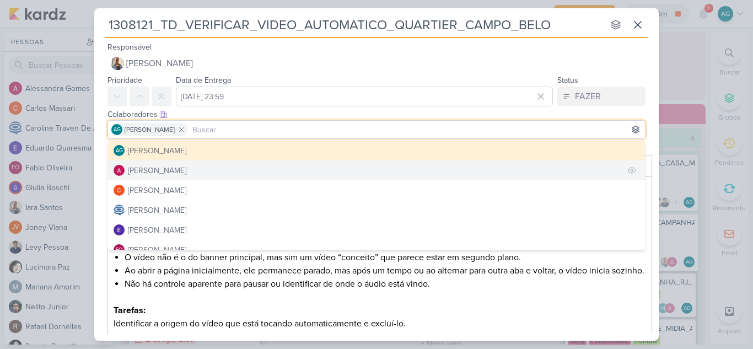
click at [219, 172] on button "[PERSON_NAME]" at bounding box center [376, 170] width 537 height 20
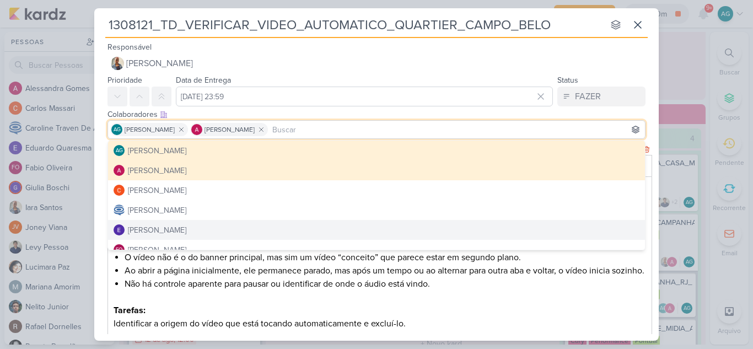
click at [344, 317] on p "Tarefas:" at bounding box center [380, 310] width 533 height 13
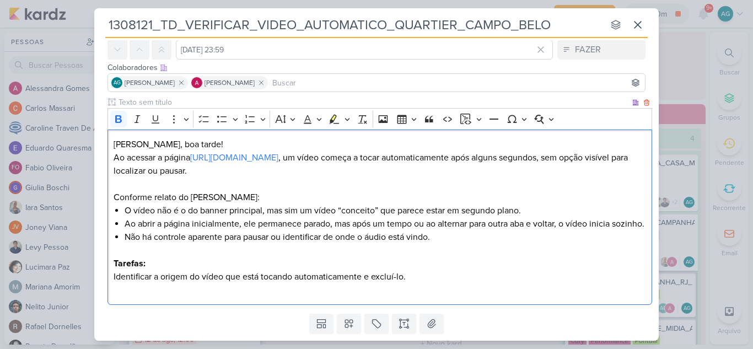
scroll to position [92, 0]
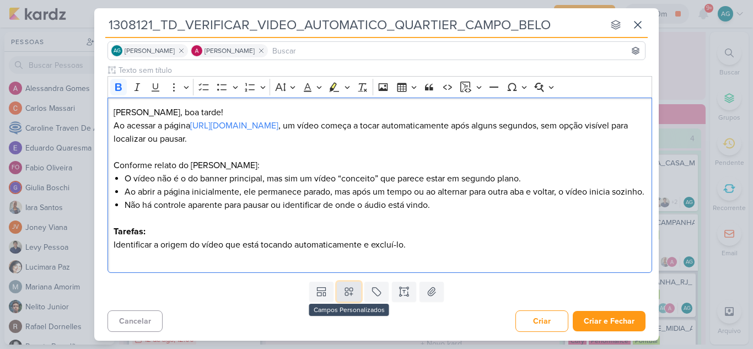
click at [345, 292] on icon at bounding box center [349, 291] width 11 height 11
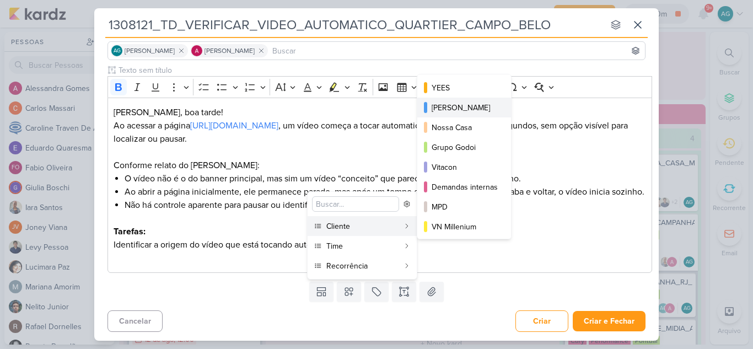
click at [463, 111] on div "[PERSON_NAME]" at bounding box center [465, 108] width 66 height 12
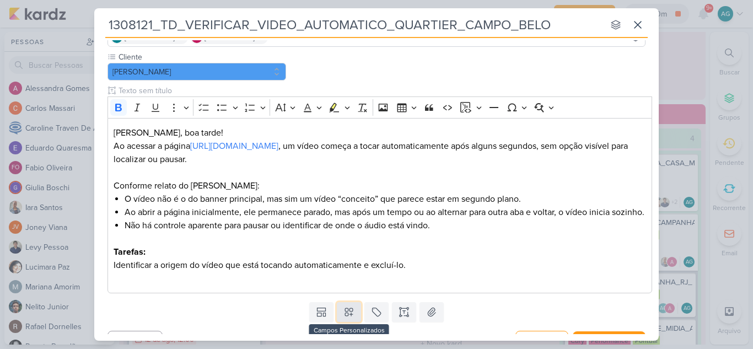
click at [350, 318] on icon at bounding box center [349, 312] width 11 height 11
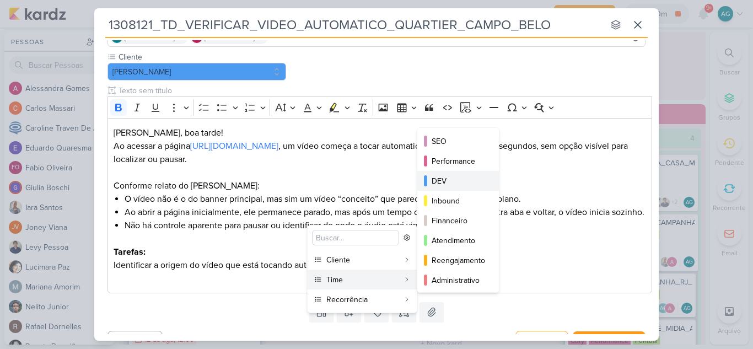
click at [445, 186] on div "DEV" at bounding box center [459, 181] width 54 height 12
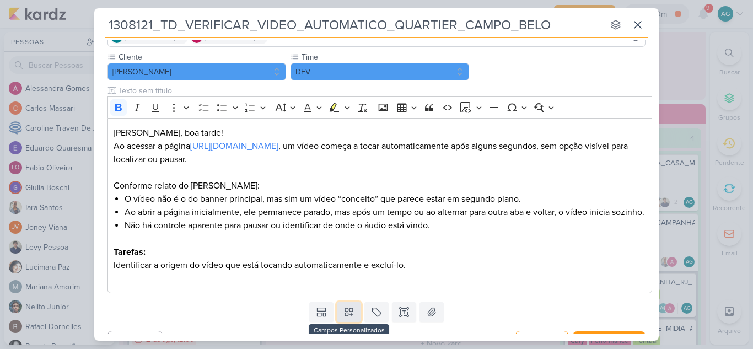
click at [350, 318] on icon at bounding box center [349, 312] width 11 height 11
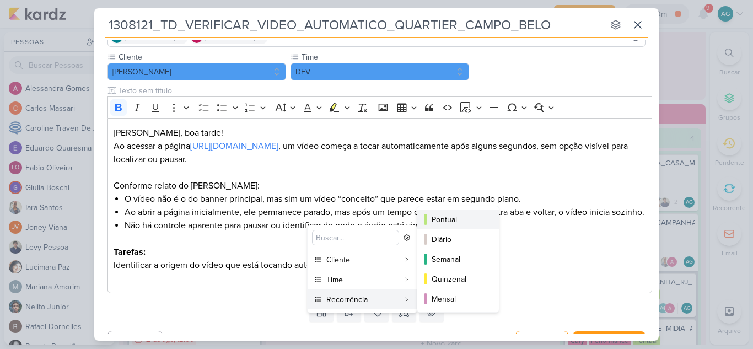
click at [456, 217] on div "Pontual" at bounding box center [459, 220] width 54 height 12
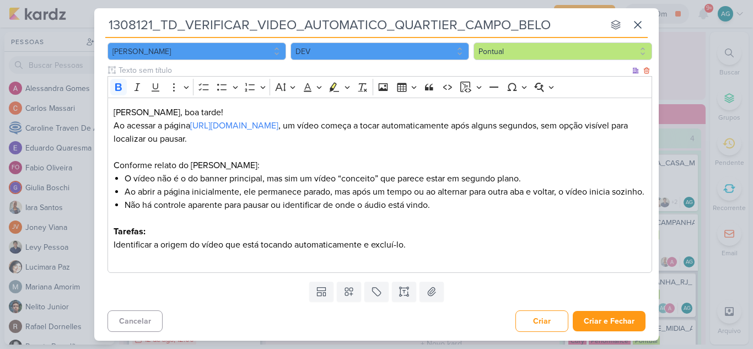
scroll to position [126, 0]
click at [606, 317] on button "Criar e Fechar" at bounding box center [609, 321] width 73 height 20
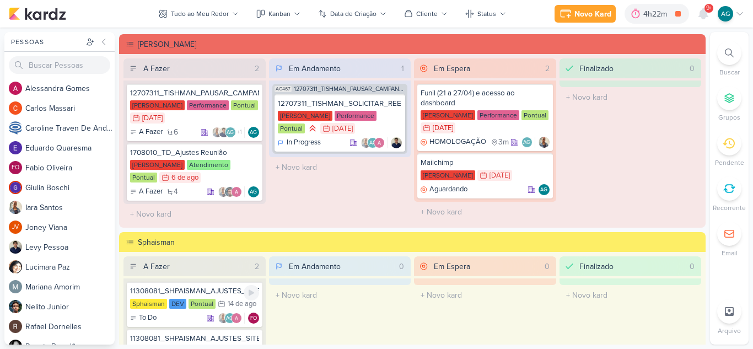
scroll to position [1268, 0]
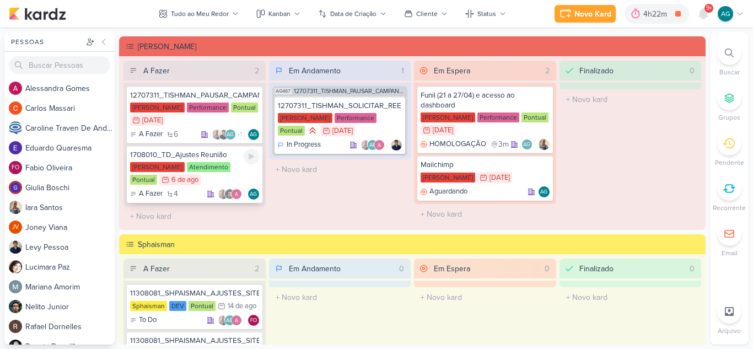
click at [211, 157] on div "1708010_TD_Ajustes Reunião" at bounding box center [194, 155] width 129 height 10
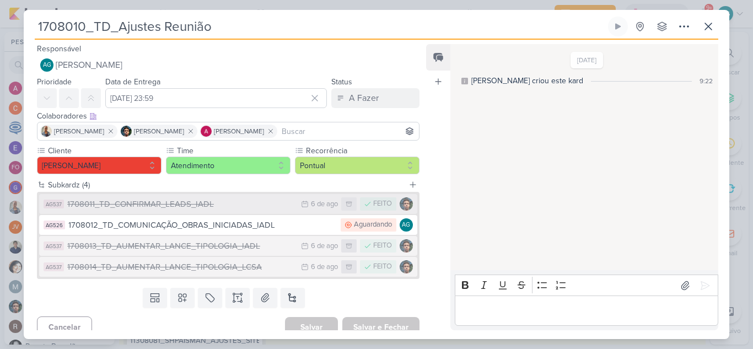
click at [177, 211] on button "AG537 1708011_TD_CONFIRMAR_LEADS_IADL 6/8 6 de ago FEITO" at bounding box center [228, 204] width 378 height 20
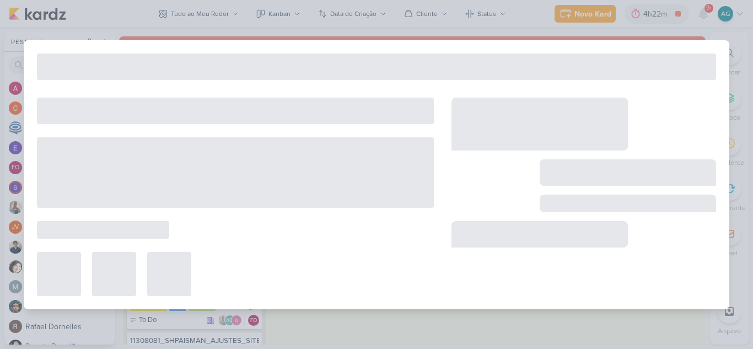
type input "1708011_TD_CONFIRMAR_LEADS_IADL"
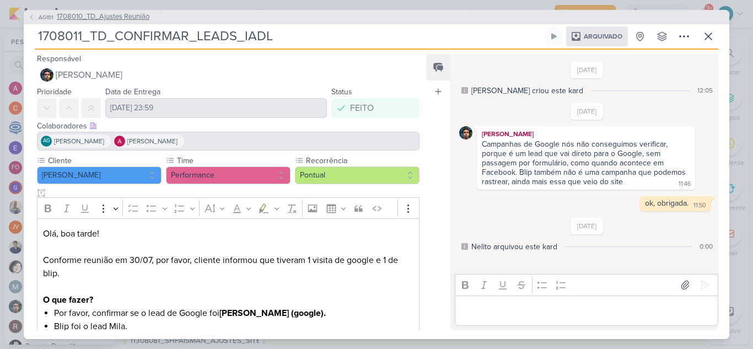
click at [29, 13] on button "AG151 1708010_TD_Ajustes Reunião" at bounding box center [88, 17] width 121 height 11
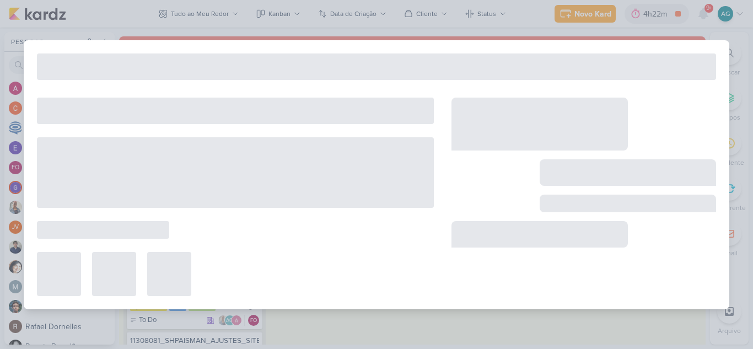
type input "1708010_TD_Ajustes Reunião"
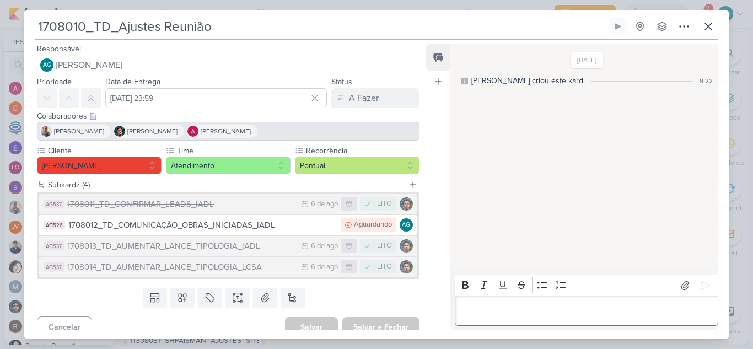
click at [505, 311] on p "Editor editing area: main" at bounding box center [586, 310] width 252 height 13
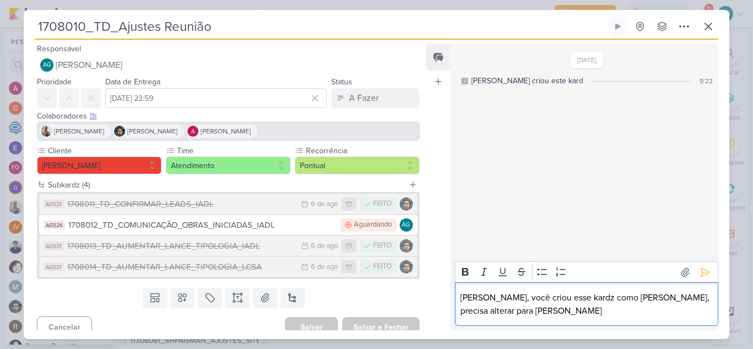
click at [621, 296] on p "Alessandra, você criou esse kardz como tishman, precisa alterar para Teixeira D…" at bounding box center [586, 304] width 252 height 26
click at [591, 311] on p "Alessandra, você criou esse kardz como Tishman, precisa alterar para Teixeira D…" at bounding box center [586, 304] width 252 height 26
click at [462, 296] on p "Alessandra, você criou esse kardz como Tishman, precisa alterar para Teixeira D…" at bounding box center [586, 304] width 252 height 26
click at [701, 272] on icon at bounding box center [705, 272] width 8 height 8
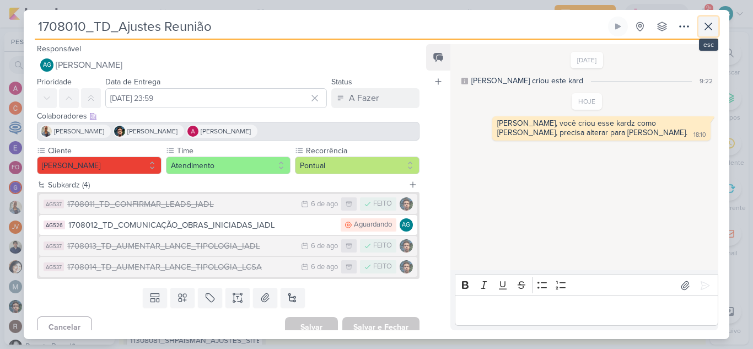
click at [710, 28] on icon at bounding box center [708, 26] width 7 height 7
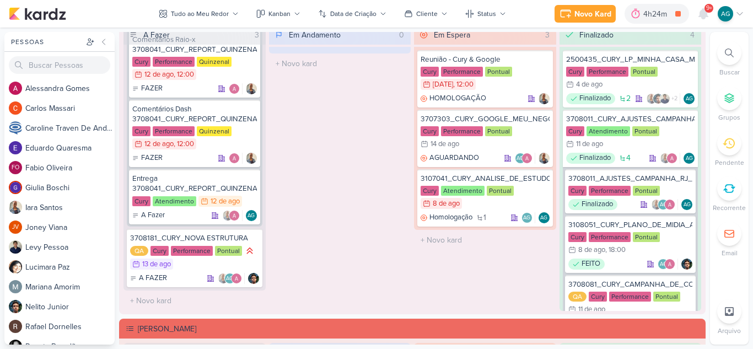
scroll to position [931, 0]
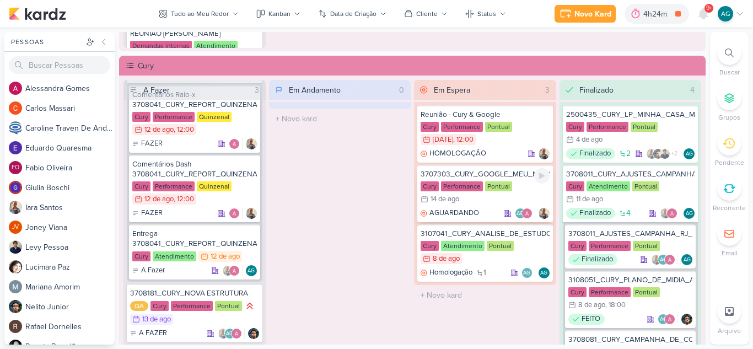
click at [468, 174] on div "3707303_CURY_GOOGLE_MEU_NEGOCIO" at bounding box center [485, 174] width 129 height 10
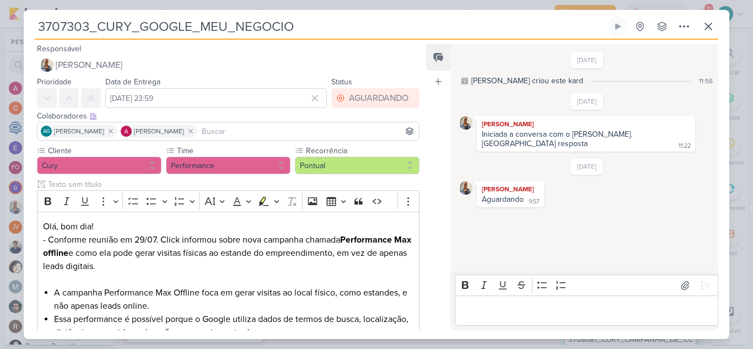
click at [543, 309] on p "Editor editing area: main" at bounding box center [586, 310] width 252 height 13
click at [473, 309] on p "Olá boa tarde!" at bounding box center [586, 310] width 252 height 13
click at [547, 310] on p "Olá, boa tarde!" at bounding box center [586, 310] width 252 height 13
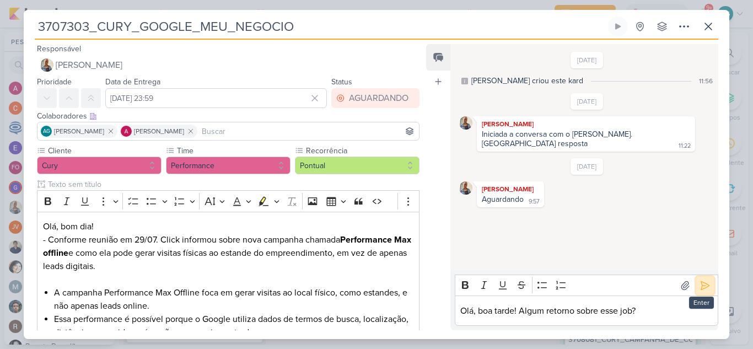
click at [701, 285] on icon at bounding box center [705, 285] width 8 height 8
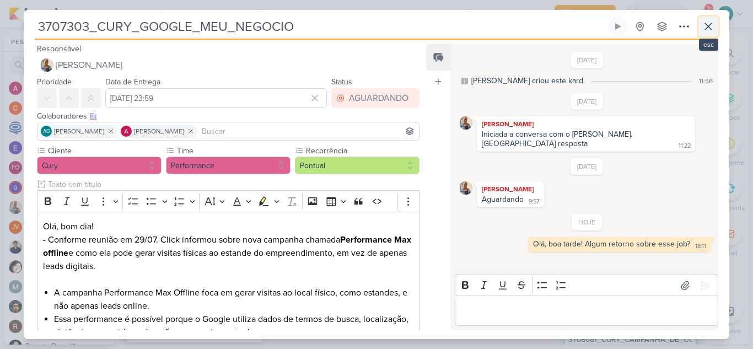
click at [713, 24] on icon at bounding box center [708, 26] width 13 height 13
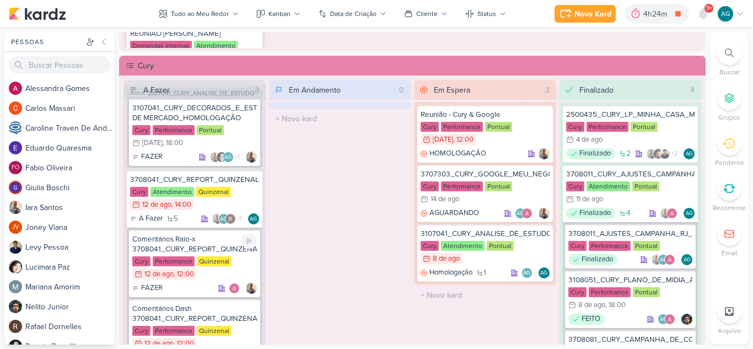
scroll to position [0, 0]
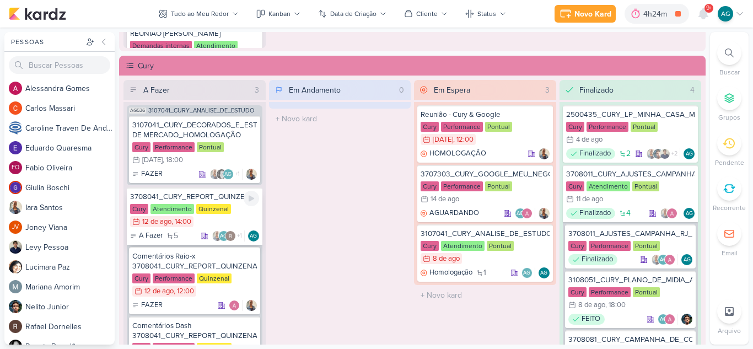
click at [195, 199] on div "3708041_CURY_REPORT_QUINZENAL_12.08" at bounding box center [194, 197] width 129 height 10
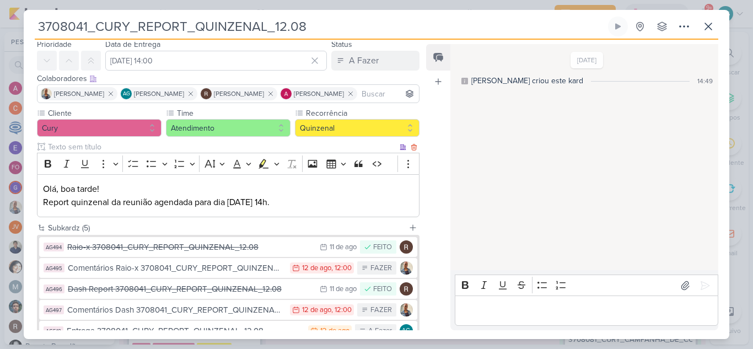
scroll to position [55, 0]
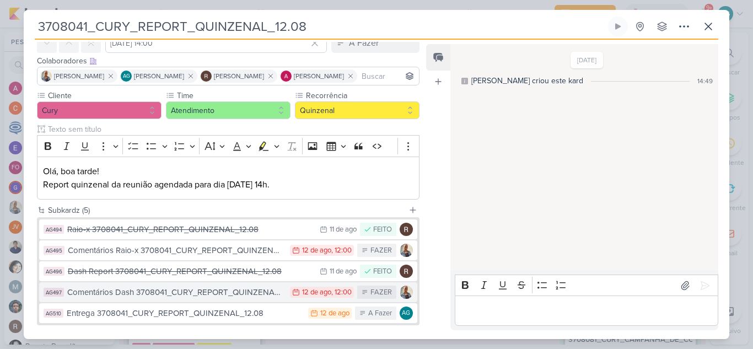
click at [196, 292] on div "Comentários Dash 3708041_CURY_REPORT_QUINZENAL_12.08" at bounding box center [175, 292] width 217 height 13
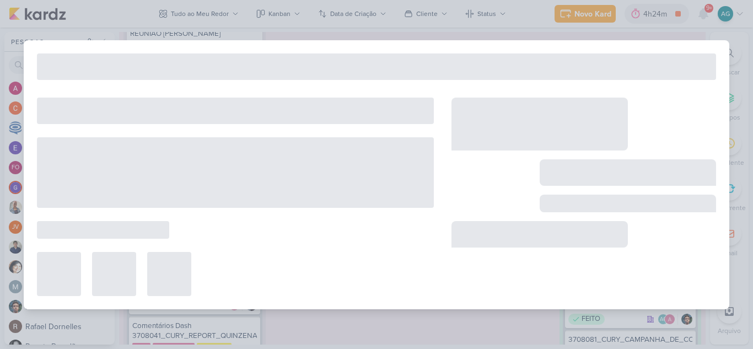
type input "Comentários Dash 3708041_CURY_REPORT_QUINZENAL_12.08"
type input "12 de agosto de 2025 às 12:00"
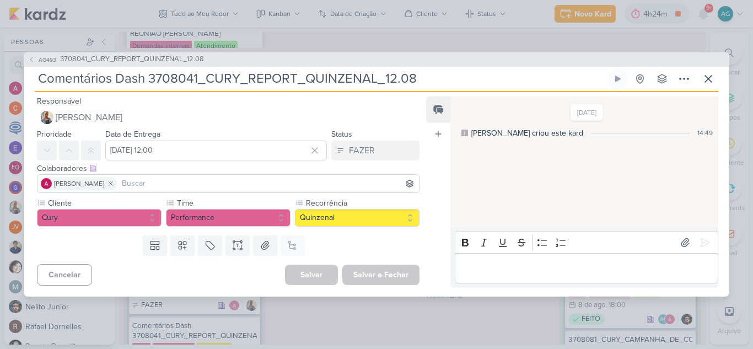
click at [517, 269] on p "Editor editing area: main" at bounding box center [586, 267] width 252 height 13
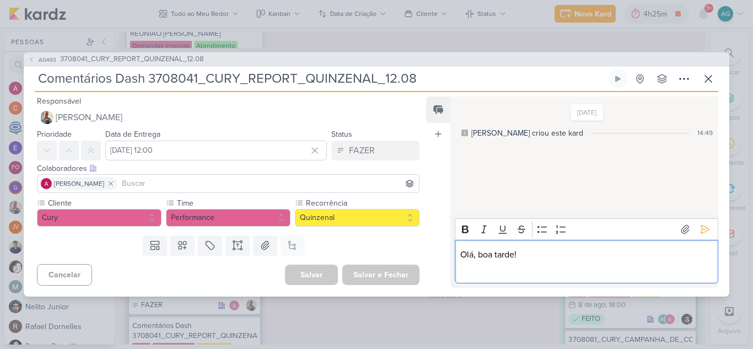
drag, startPoint x: 555, startPoint y: 261, endPoint x: 462, endPoint y: 264, distance: 92.7
click at [462, 264] on p "Editor editing area: main" at bounding box center [586, 267] width 252 height 13
drag, startPoint x: 527, startPoint y: 253, endPoint x: 424, endPoint y: 252, distance: 102.6
click at [424, 252] on div "Responsável Iara Santos Nenhum contato encontrado create new contact Novo Conta…" at bounding box center [377, 194] width 706 height 205
click at [715, 78] on icon at bounding box center [708, 78] width 13 height 13
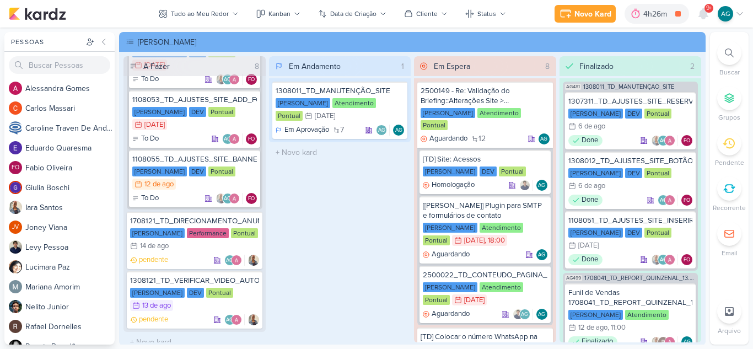
scroll to position [724, 0]
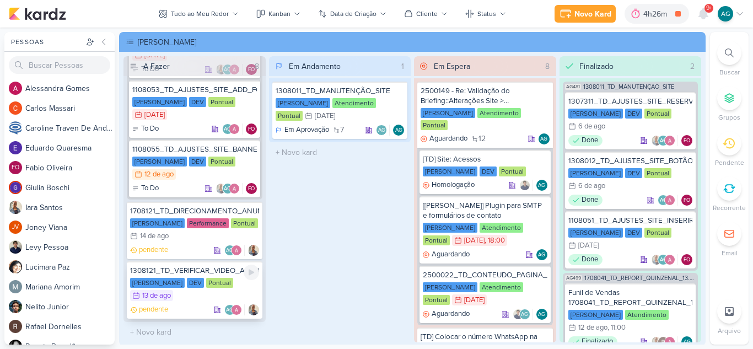
click at [229, 272] on div "1308121_TD_VERIFICAR_VIDEO_AUTOMATICO_QUARTIER_CAMPO_BELO" at bounding box center [194, 271] width 129 height 10
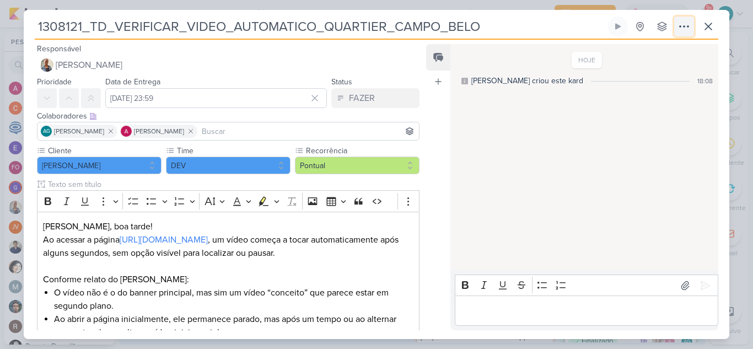
click at [687, 28] on icon at bounding box center [684, 26] width 13 height 13
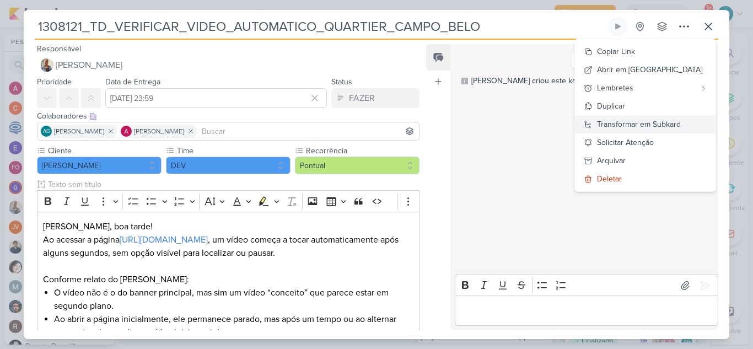
click at [670, 125] on div "Transformar em Subkard" at bounding box center [639, 125] width 84 height 12
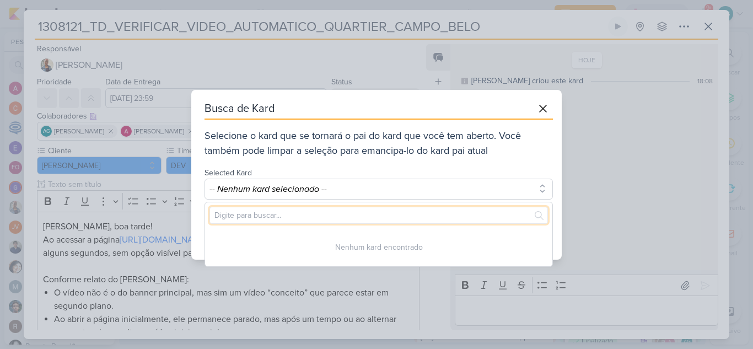
click at [388, 213] on input "text" at bounding box center [379, 215] width 339 height 17
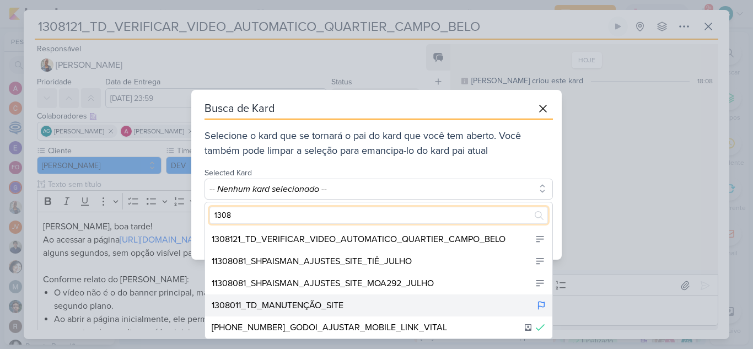
type input "1308"
click at [336, 302] on div "1308011_TD_MANUTENÇÃO_SITE" at bounding box center [278, 305] width 132 height 13
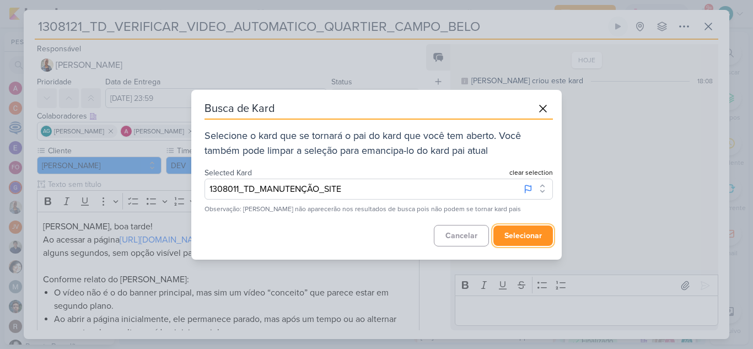
click at [529, 233] on button "selecionar" at bounding box center [524, 236] width 60 height 20
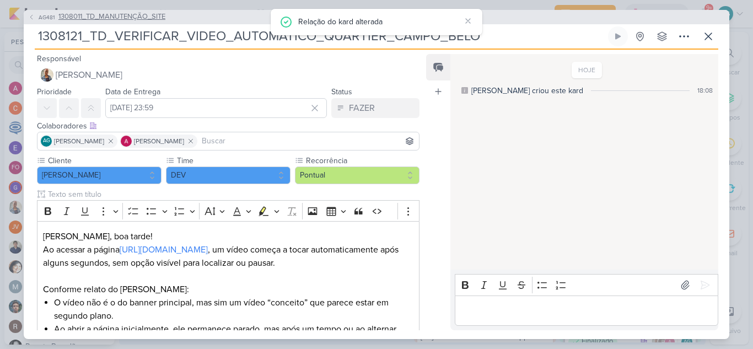
click at [162, 18] on span "1308011_TD_MANUTENÇÃO_SITE" at bounding box center [111, 17] width 107 height 11
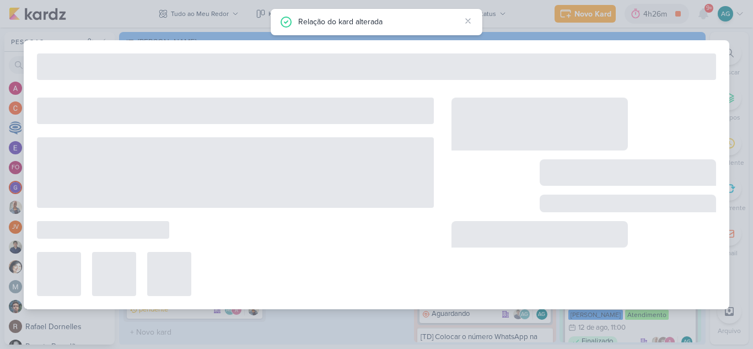
type input "1308011_TD_MANUTENÇÃO_SITE"
type input "31 de dezembro de 2025 às 23:59"
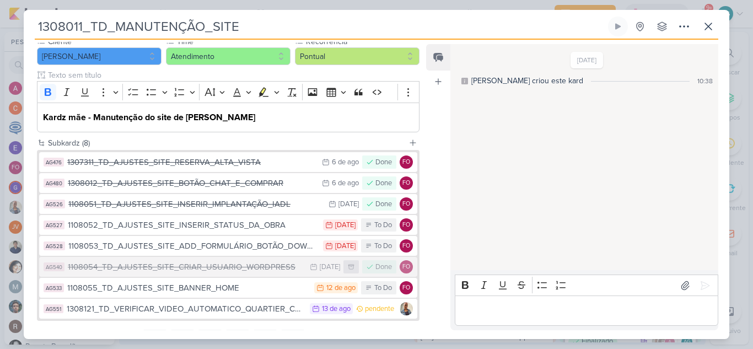
scroll to position [110, 0]
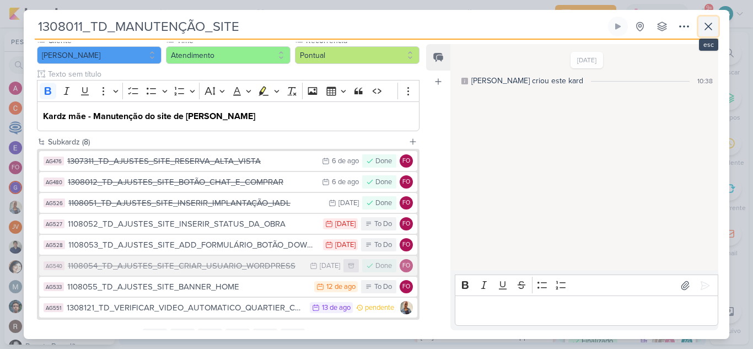
click at [711, 25] on icon at bounding box center [708, 26] width 13 height 13
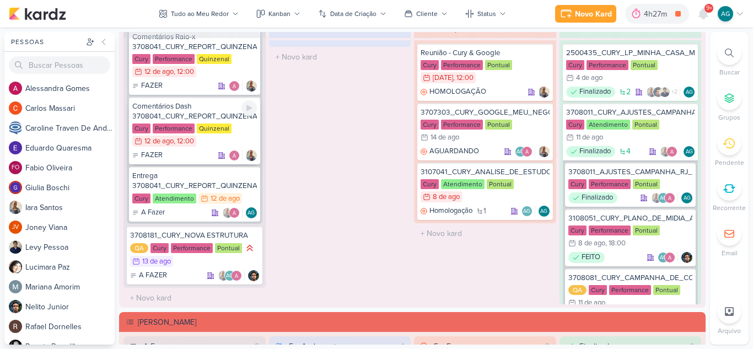
scroll to position [162, 0]
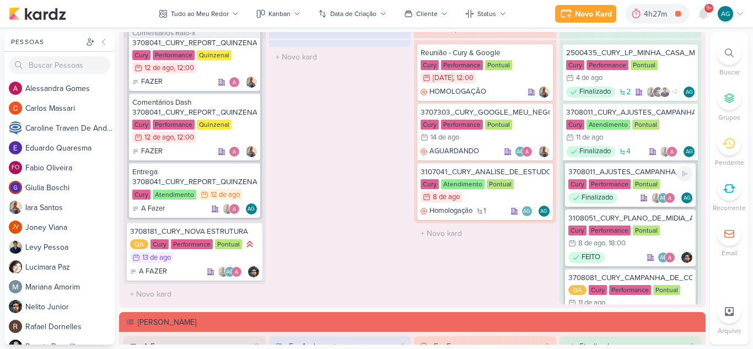
click at [623, 173] on div "3708011_AJUSTES_CAMPANHA_RJ_META" at bounding box center [631, 172] width 125 height 10
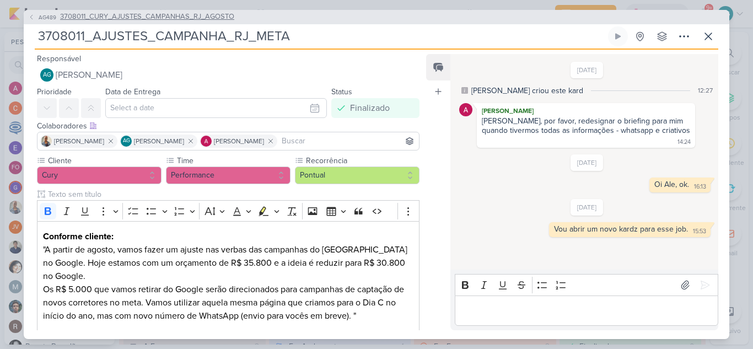
click at [189, 17] on span "3708011_CURY_AJUSTES_CAMPANHAS_RJ_AGOSTO" at bounding box center [147, 17] width 174 height 11
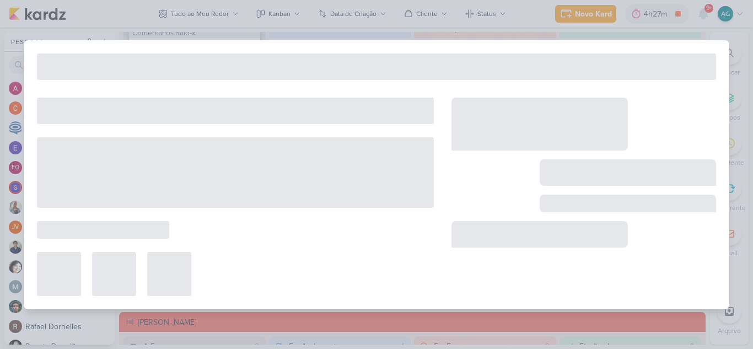
type input "3708011_CURY_AJUSTES_CAMPANHAS_RJ_AGOSTO"
type input "11 de agosto de 2025 às 23:59"
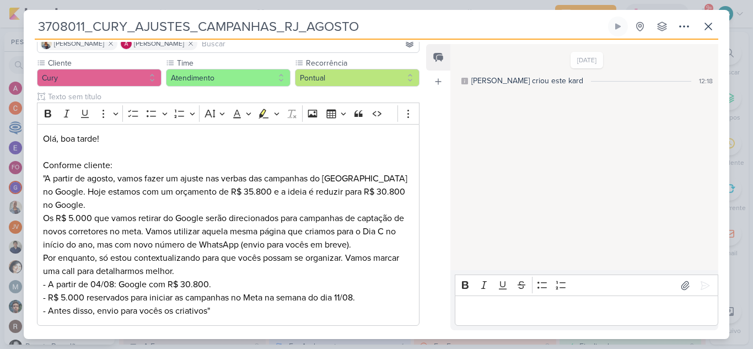
scroll to position [0, 0]
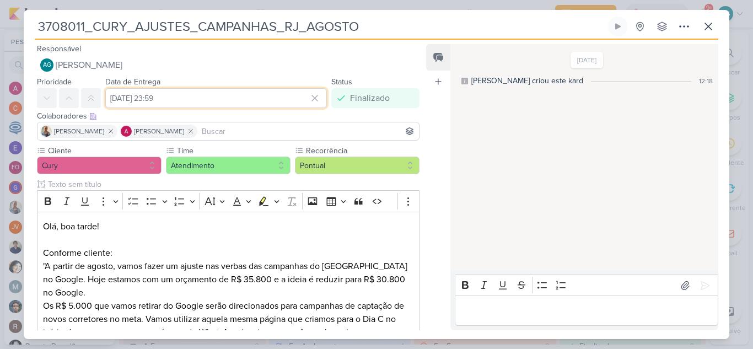
click at [205, 98] on input "11 de agosto de 2025 às 23:59" at bounding box center [216, 98] width 222 height 20
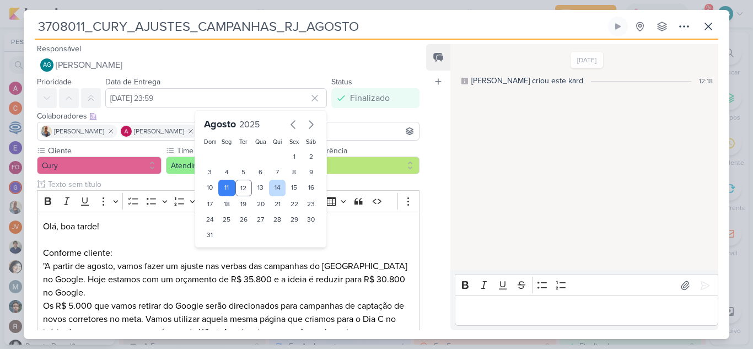
click at [274, 189] on div "14" at bounding box center [277, 188] width 17 height 17
type input "14 de agosto de 2025 às 23:59"
click at [358, 111] on div "Colaboradores Este kard pode ser visível a usuários da sua organização Este kar…" at bounding box center [228, 116] width 383 height 12
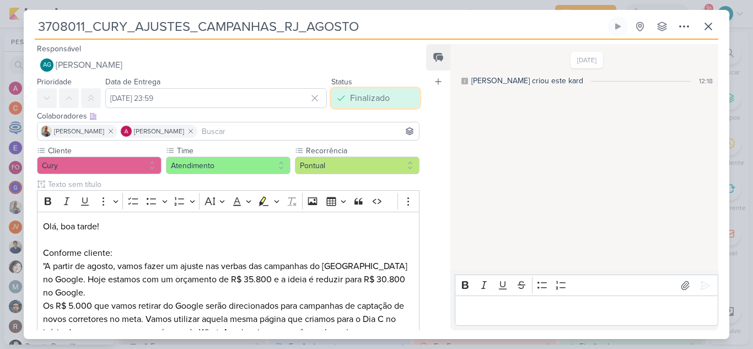
click at [366, 98] on div "Finalizado" at bounding box center [370, 98] width 40 height 13
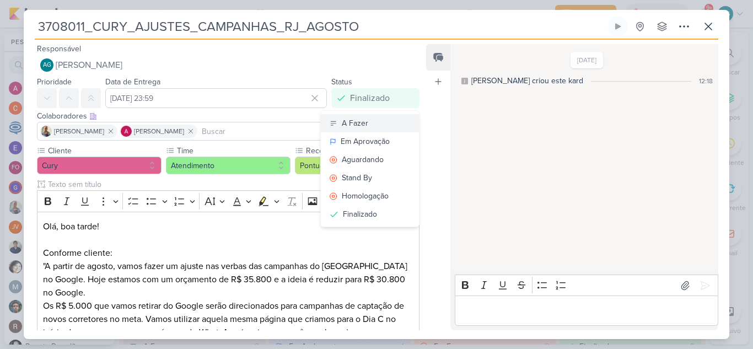
click at [368, 121] on button "A Fazer" at bounding box center [370, 123] width 98 height 18
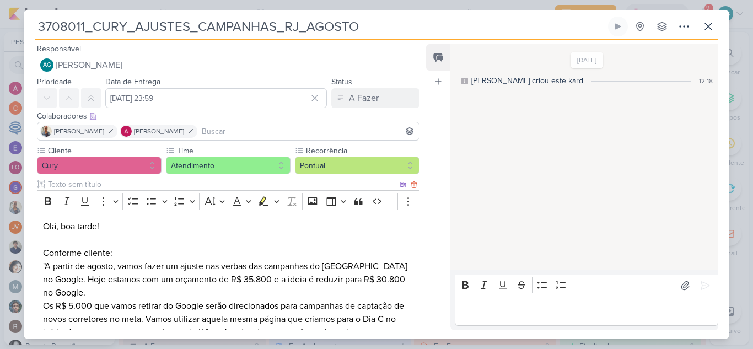
scroll to position [249, 0]
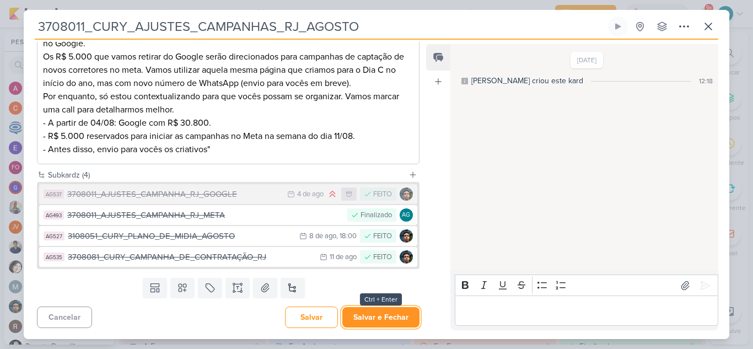
click at [401, 315] on button "Salvar e Fechar" at bounding box center [380, 317] width 77 height 20
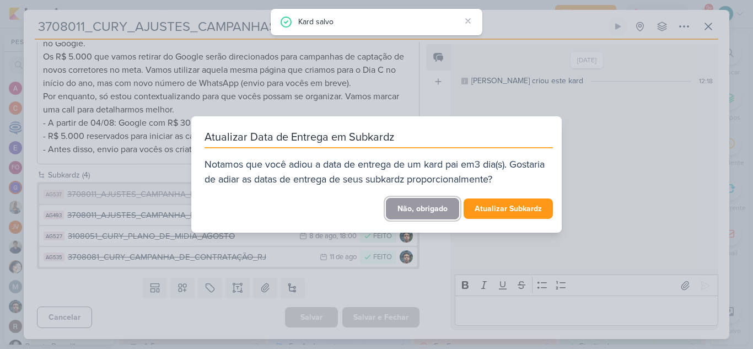
click at [438, 211] on button "Não, obrigado" at bounding box center [422, 209] width 73 height 22
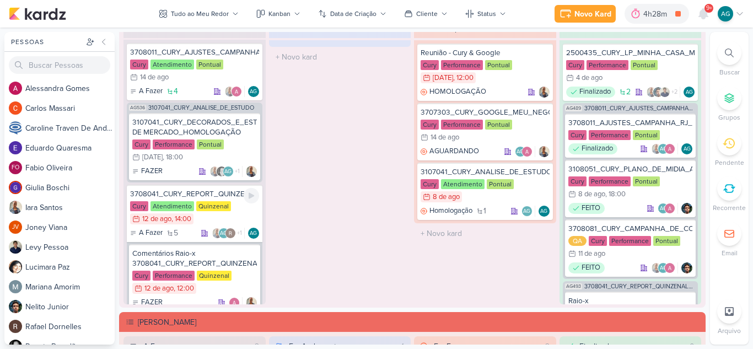
scroll to position [0, 0]
click at [205, 55] on div "3708011_CURY_AJUSTES_CAMPANHAS_RJ_AGOSTO" at bounding box center [194, 53] width 129 height 10
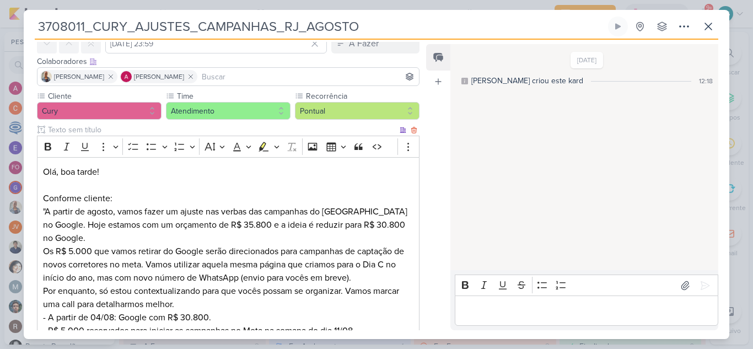
scroll to position [249, 0]
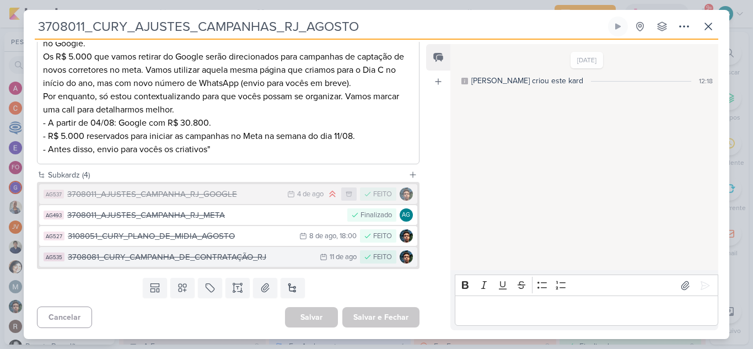
click at [248, 259] on div "3708081_CURY_CAMPANHA_DE_CONTRATAÇÃO_RJ" at bounding box center [191, 257] width 247 height 13
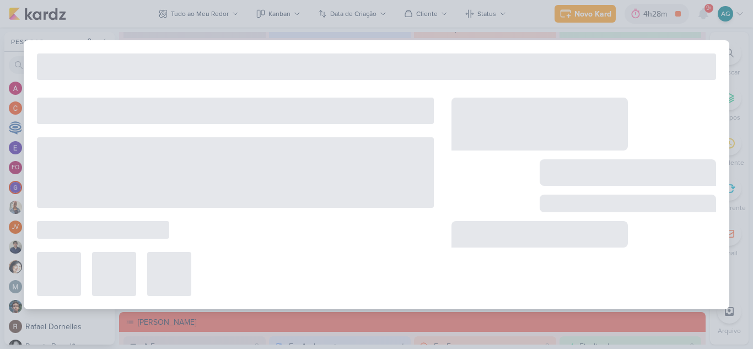
type input "3708081_CURY_CAMPANHA_DE_CONTRATAÇÃO_RJ"
type input "11 de agosto de 2025 às 23:59"
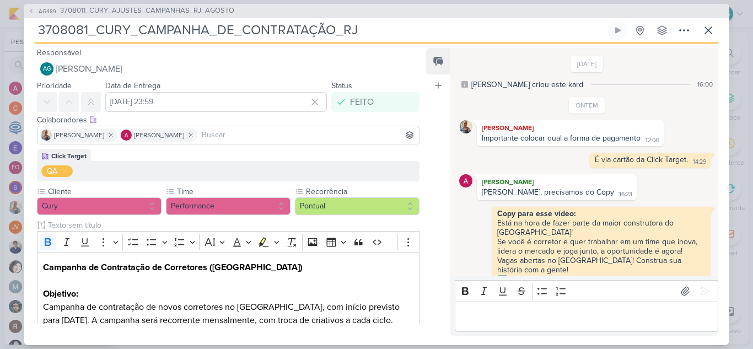
scroll to position [56, 0]
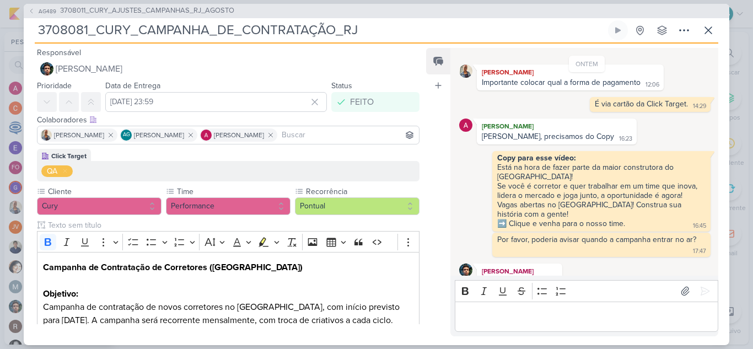
drag, startPoint x: 368, startPoint y: 34, endPoint x: 30, endPoint y: 34, distance: 337.5
click at [30, 34] on div "AG489 3708011_CURY_AJUSTES_CAMPANHAS_RJ_AGOSTO 3708081_CURY_CAMPANHA_DE_CONTRAT…" at bounding box center [377, 174] width 706 height 341
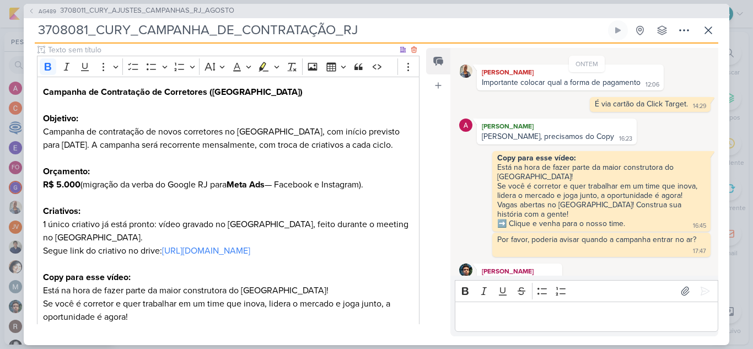
scroll to position [221, 0]
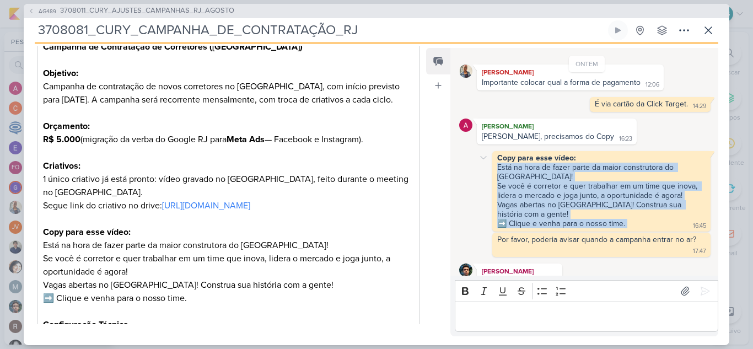
drag, startPoint x: 497, startPoint y: 169, endPoint x: 634, endPoint y: 203, distance: 140.6
click at [634, 203] on div "Copy para esse vídeo: Está na hora de fazer parte da maior construtora do Brasi…" at bounding box center [602, 191] width 214 height 76
copy div "Está na hora de fazer parte da maior construtora do Brasil! Se você é corretor …"
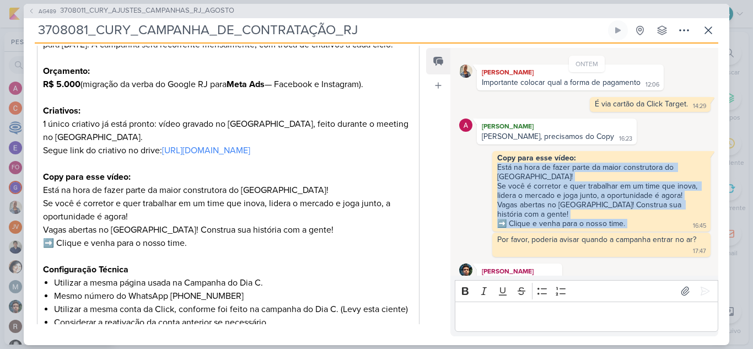
scroll to position [331, 0]
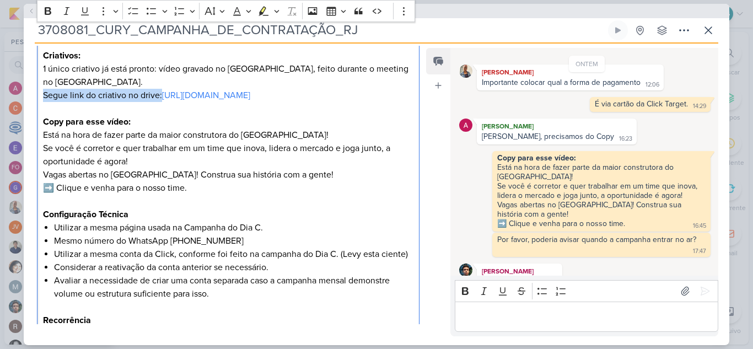
drag, startPoint x: 41, startPoint y: 108, endPoint x: 198, endPoint y: 109, distance: 157.2
click at [198, 109] on div "Campanha de Contratação de Corretores (RJ) Objetivo: Campanha de contratação de…" at bounding box center [228, 141] width 383 height 441
copy p "Segue link do criativo no drive:"
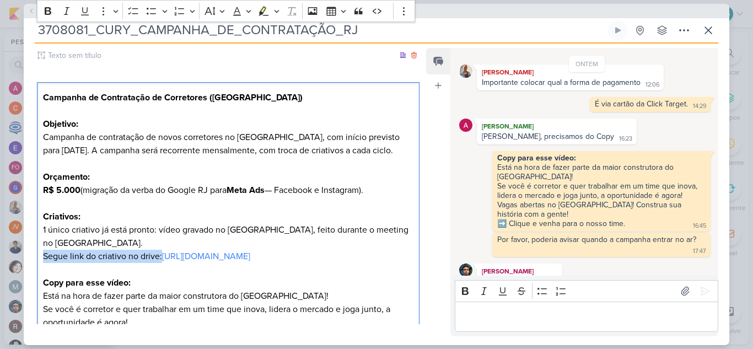
scroll to position [165, 0]
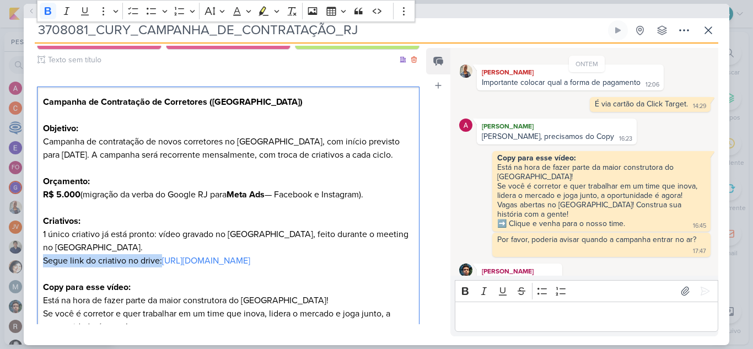
drag, startPoint x: 42, startPoint y: 99, endPoint x: 87, endPoint y: 168, distance: 81.4
click at [87, 168] on div "Campanha de Contratação de Corretores (RJ) Objetivo: Campanha de contratação de…" at bounding box center [228, 307] width 383 height 441
copy div "Campanha de Contratação de Corretores (RJ) Objetivo: Campanha de contratação de…"
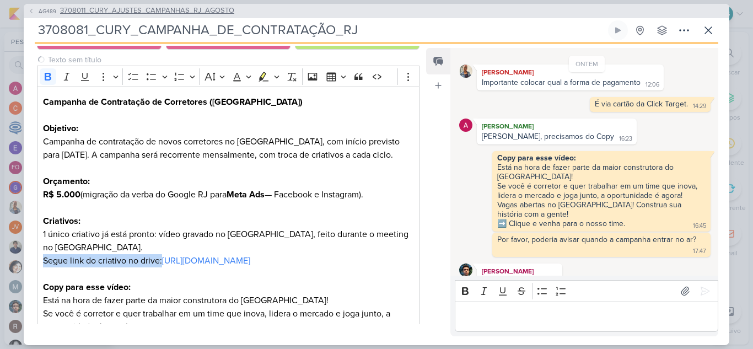
click at [99, 9] on span "3708011_CURY_AJUSTES_CAMPANHAS_RJ_AGOSTO" at bounding box center [147, 11] width 174 height 11
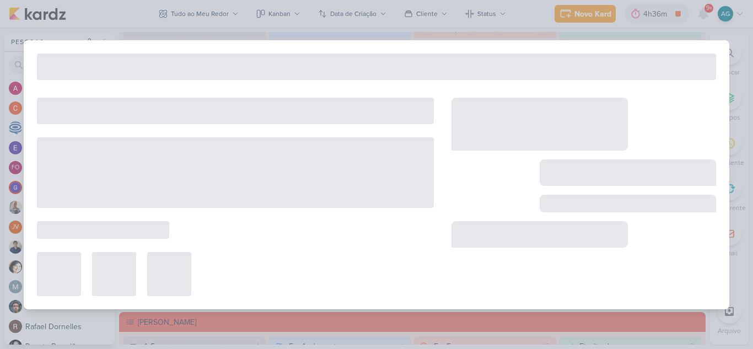
type input "3708011_CURY_AJUSTES_CAMPANHAS_RJ_AGOSTO"
type input "14 de agosto de 2025 às 23:59"
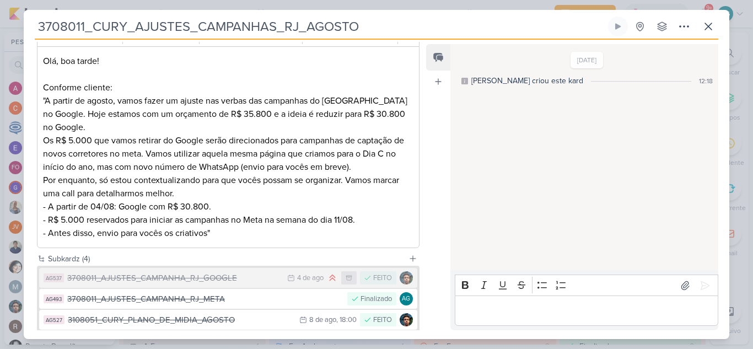
scroll to position [0, 0]
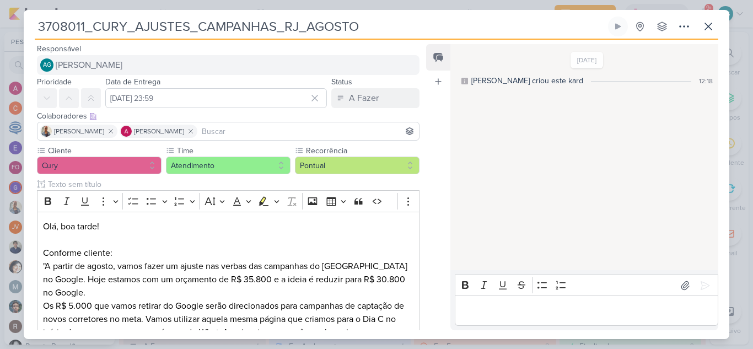
drag, startPoint x: 86, startPoint y: 29, endPoint x: 23, endPoint y: 30, distance: 63.4
click at [23, 30] on div "3708011_CURY_AJUSTES_CAMPANHAS_RJ_AGOSTO Criado por mim" at bounding box center [376, 174] width 753 height 349
click at [711, 24] on icon at bounding box center [708, 26] width 7 height 7
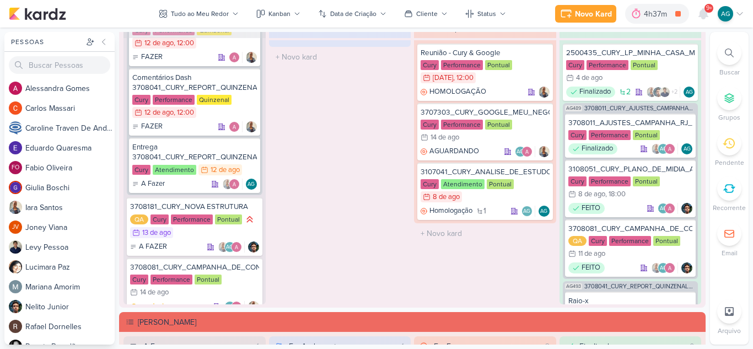
scroll to position [281, 0]
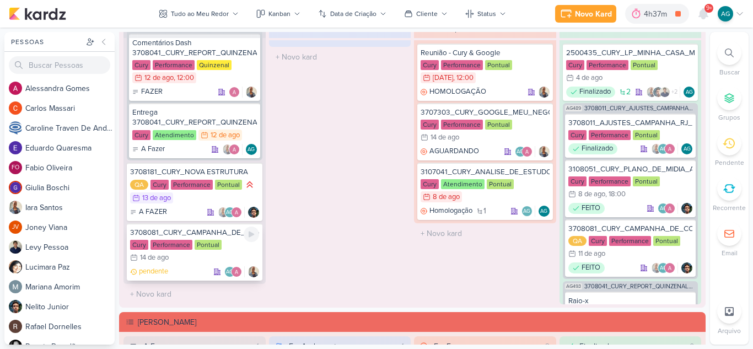
click at [227, 232] on div "3708081_CURY_CAMPANHA_DE_CONTRATAÇÃO_RJ_V2" at bounding box center [194, 233] width 129 height 10
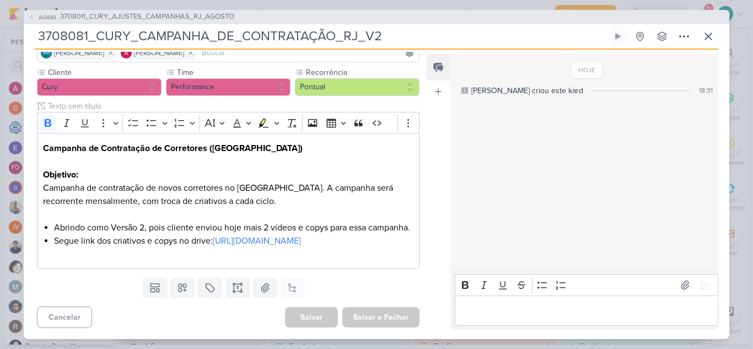
scroll to position [115, 0]
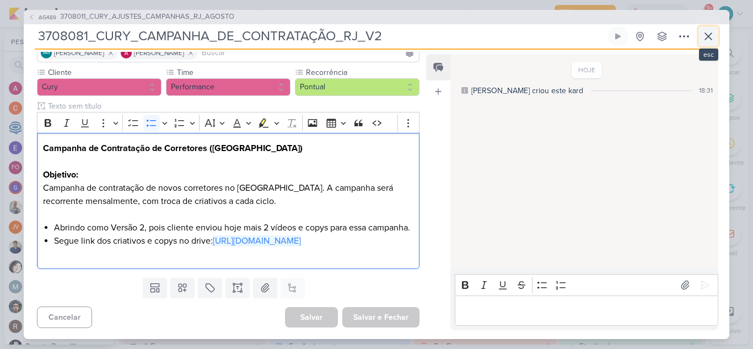
click at [717, 39] on button at bounding box center [709, 36] width 20 height 20
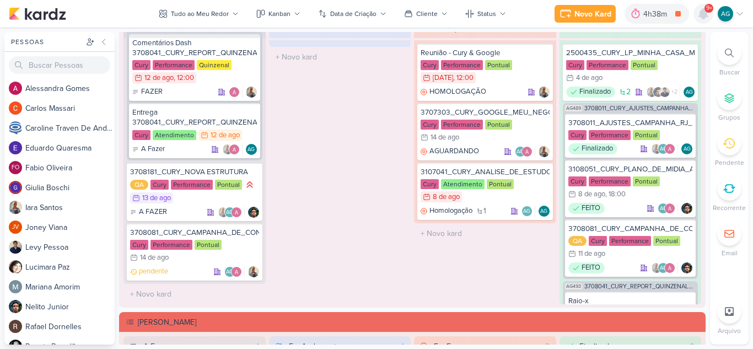
click at [703, 15] on icon at bounding box center [703, 14] width 9 height 10
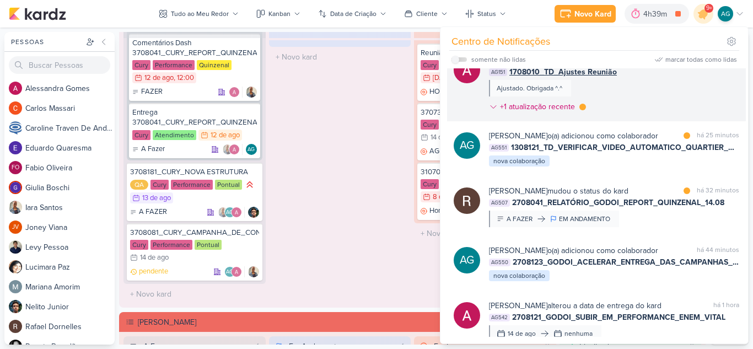
scroll to position [0, 0]
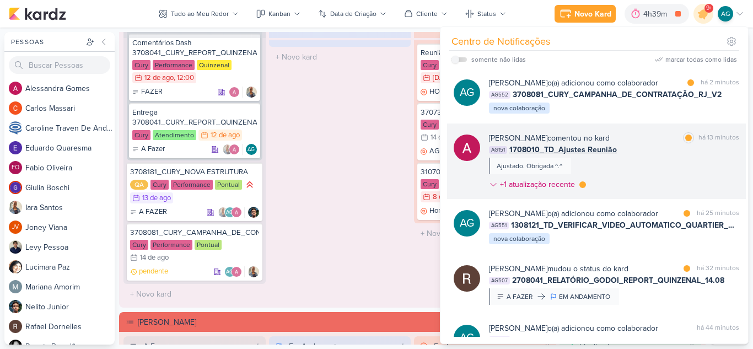
click at [655, 178] on div "Alessandra Gomes comentou no kard marcar como lida há 13 minutos AG151 1708010_…" at bounding box center [614, 163] width 250 height 62
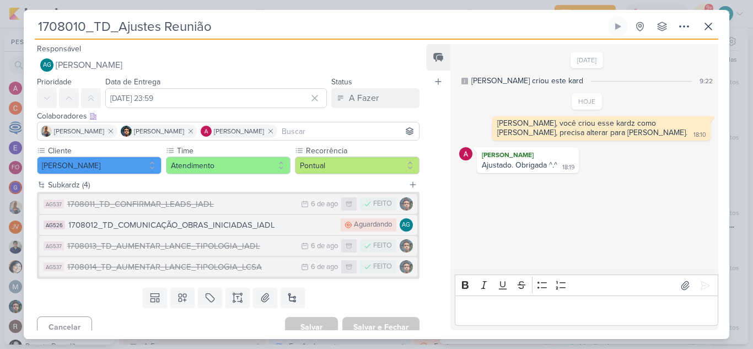
click at [200, 232] on button "AG526 1708012_TD_COMUNICAÇÃO_OBRAS_INICIADAS_IADL Aguardando AG" at bounding box center [228, 225] width 378 height 20
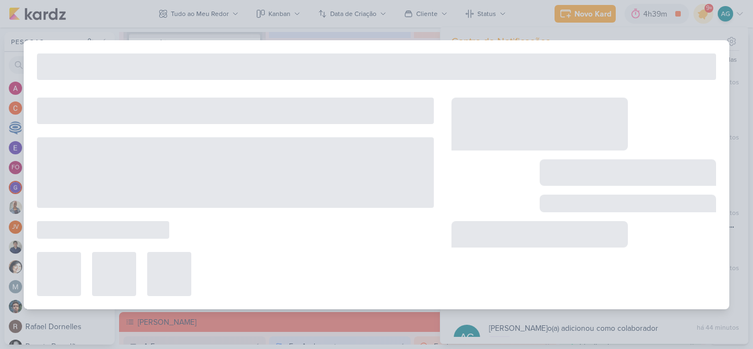
type input "1708012_TD_COMUNICAÇÃO_OBRAS_INICIADAS_IADL"
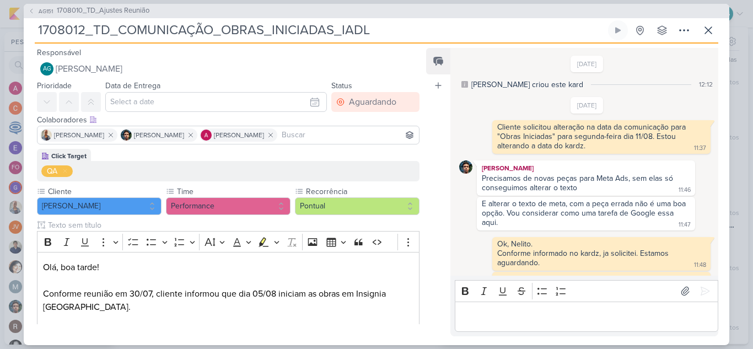
scroll to position [193, 0]
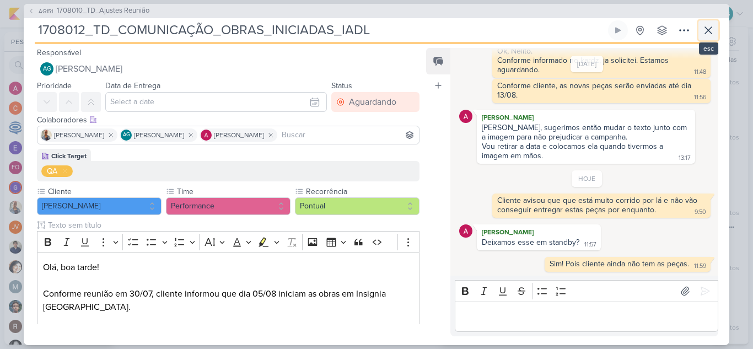
click at [710, 31] on icon at bounding box center [708, 30] width 7 height 7
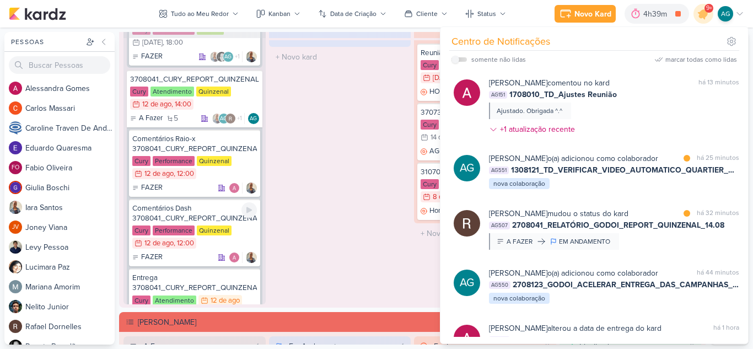
scroll to position [60, 0]
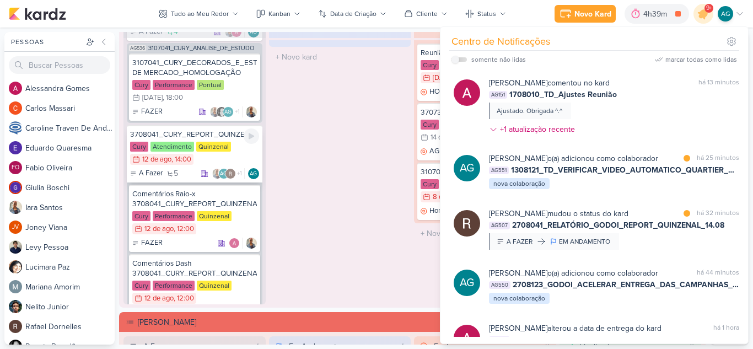
click at [211, 132] on div "3708041_CURY_REPORT_QUINZENAL_12.08" at bounding box center [194, 135] width 129 height 10
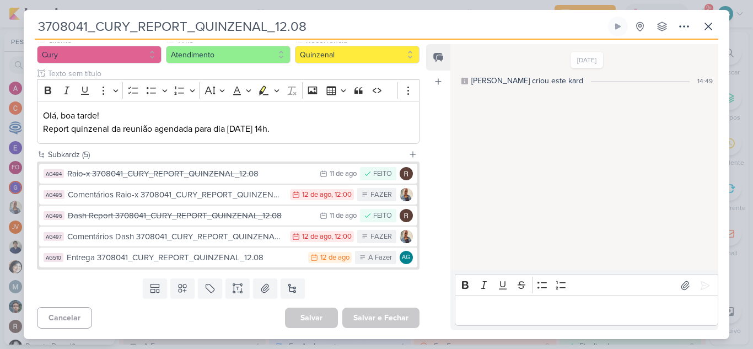
scroll to position [111, 0]
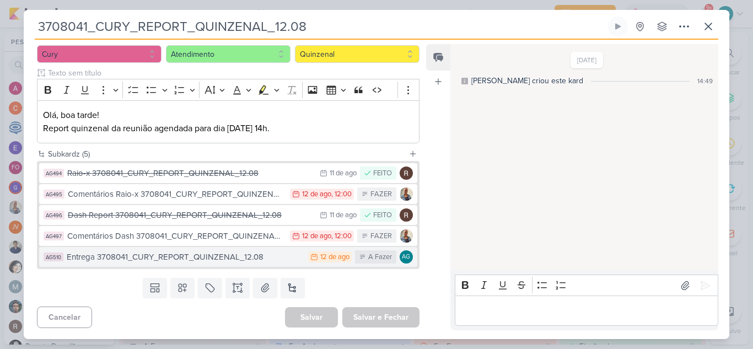
click at [243, 259] on div "Entrega 3708041_CURY_REPORT_QUINZENAL_12.08" at bounding box center [185, 257] width 236 height 13
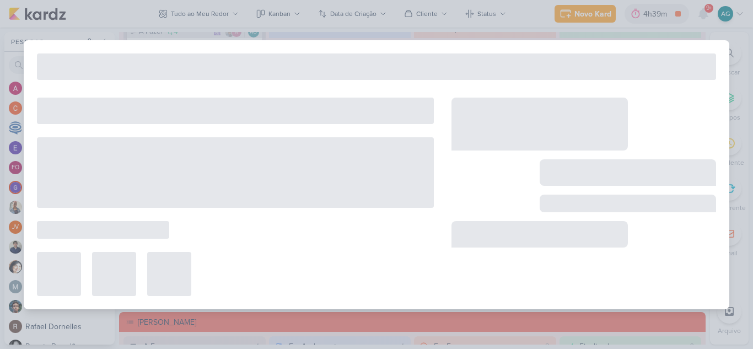
type input "Entrega 3708041_CURY_REPORT_QUINZENAL_12.08"
type input "12 de agosto de 2025 às 23:59"
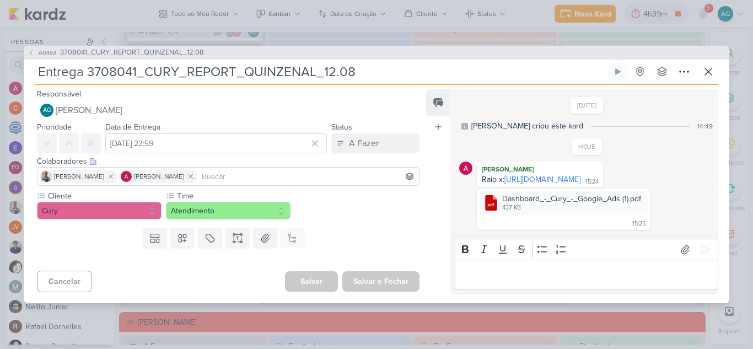
click at [499, 282] on p "Editor editing area: main" at bounding box center [586, 275] width 252 height 13
drag, startPoint x: 521, startPoint y: 286, endPoint x: 449, endPoint y: 288, distance: 72.3
click at [449, 288] on div "Feed Atrelar email Solte o email para atrelar ao kard 4/8/25 Aline criou este k…" at bounding box center [572, 191] width 292 height 205
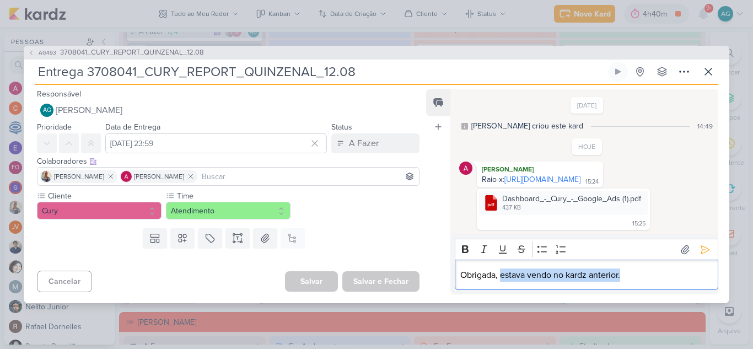
drag, startPoint x: 635, startPoint y: 290, endPoint x: 503, endPoint y: 292, distance: 131.8
click at [503, 282] on p "Obrigada, estava vendo no kardz anterior." at bounding box center [586, 275] width 252 height 13
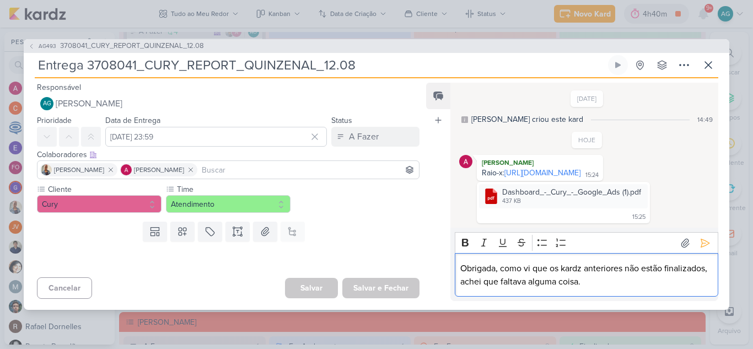
click at [505, 282] on p "Obrigada, como vi que os kardz anteriores não estão finalizados, achei que falt…" at bounding box center [586, 275] width 252 height 26
click at [663, 288] on p "Obrigada, como vi que os kardz anteriores não estão finalizados, achei que falt…" at bounding box center [586, 275] width 252 height 26
click at [500, 282] on p "Obrigada, como vi que os kardz anteriores não estão finalizados, achei que falt…" at bounding box center [586, 275] width 252 height 26
click at [701, 249] on icon at bounding box center [705, 243] width 11 height 11
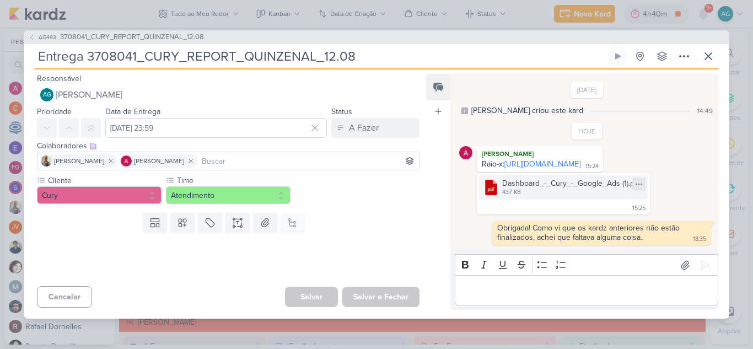
click at [640, 189] on icon at bounding box center [639, 184] width 9 height 9
click at [597, 235] on button "Baixar" at bounding box center [600, 235] width 89 height 16
click at [720, 225] on div "Responsável AG Aline Gimenez Graciano Nenhum contato encontrado create new cont…" at bounding box center [377, 193] width 706 height 249
click at [525, 169] on link "https://docs.google.com/spreadsheets/d/1xw3cv4ivPWIVn0iE2QuBwddrAaorbe80vYNchAD…" at bounding box center [543, 163] width 76 height 9
click at [713, 50] on icon at bounding box center [708, 56] width 13 height 13
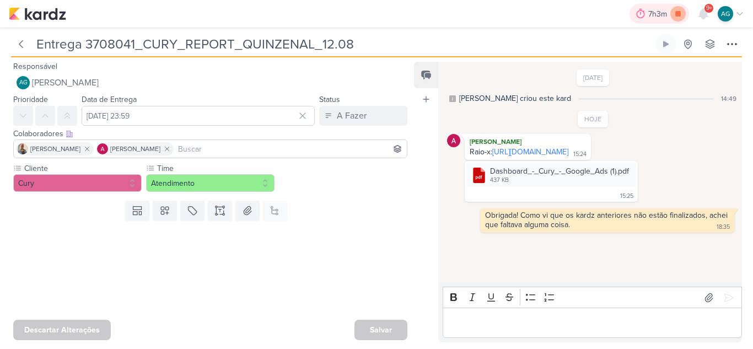
click at [681, 15] on icon at bounding box center [679, 14] width 6 height 6
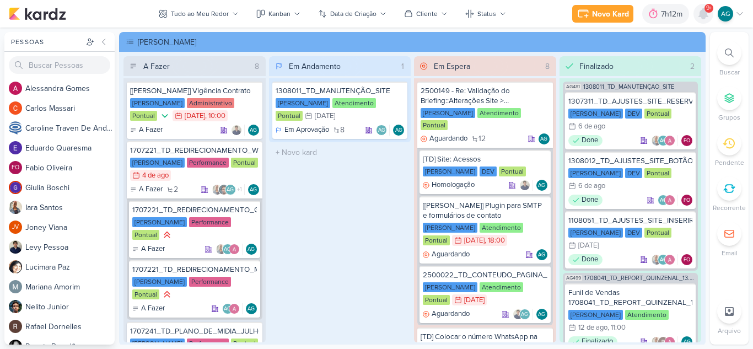
click at [702, 13] on icon at bounding box center [703, 14] width 9 height 10
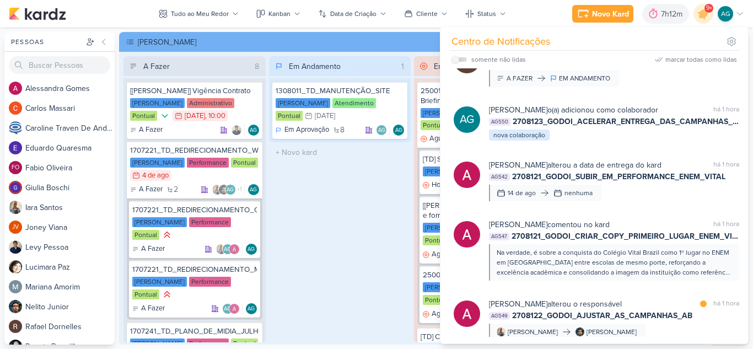
scroll to position [221, 0]
